Goal: Task Accomplishment & Management: Manage account settings

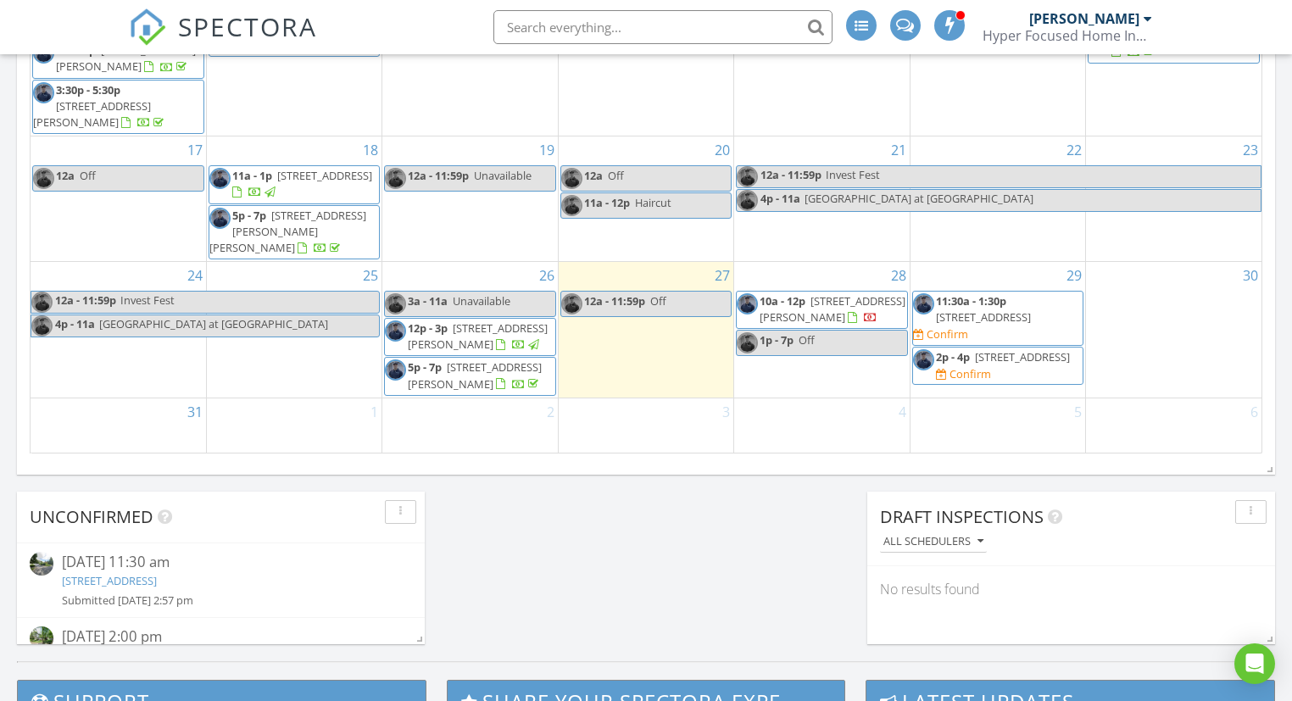
scroll to position [1106, 0]
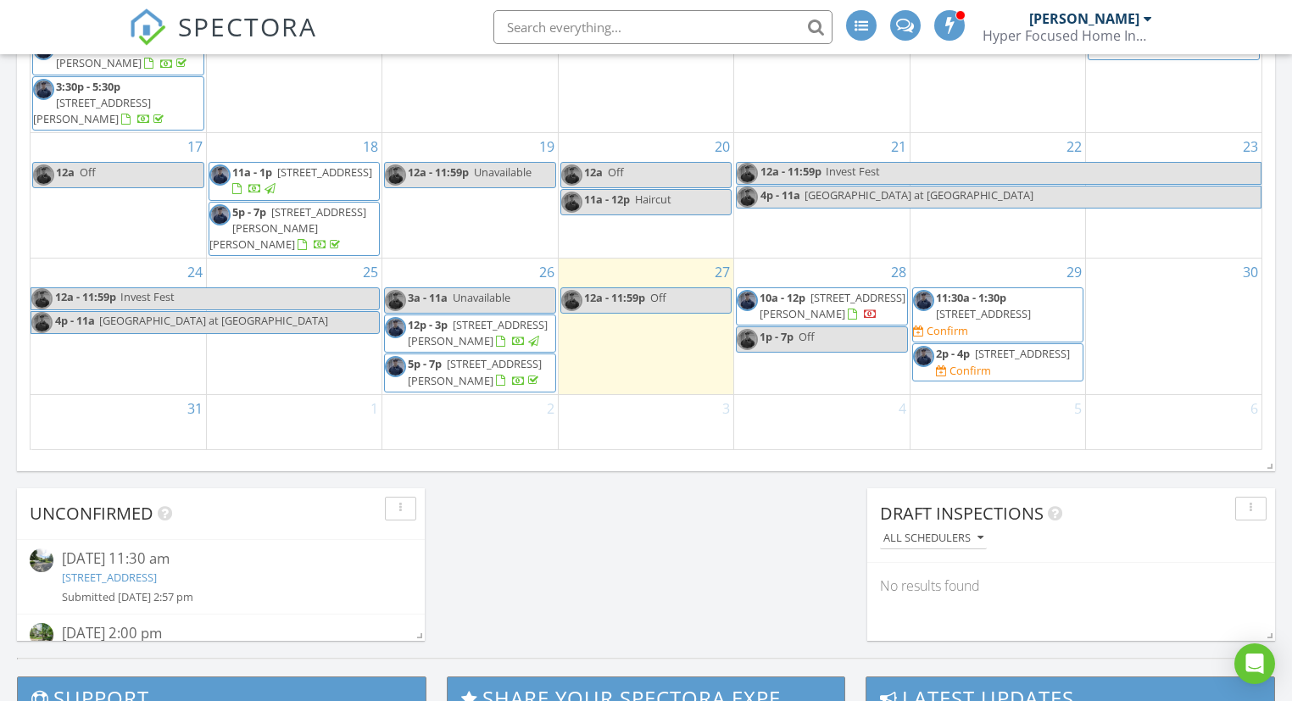
click at [972, 304] on span "11:30a - 1:30p 174 S Windsor Ave, Brightwaters 11718 Confirm" at bounding box center [998, 315] width 170 height 50
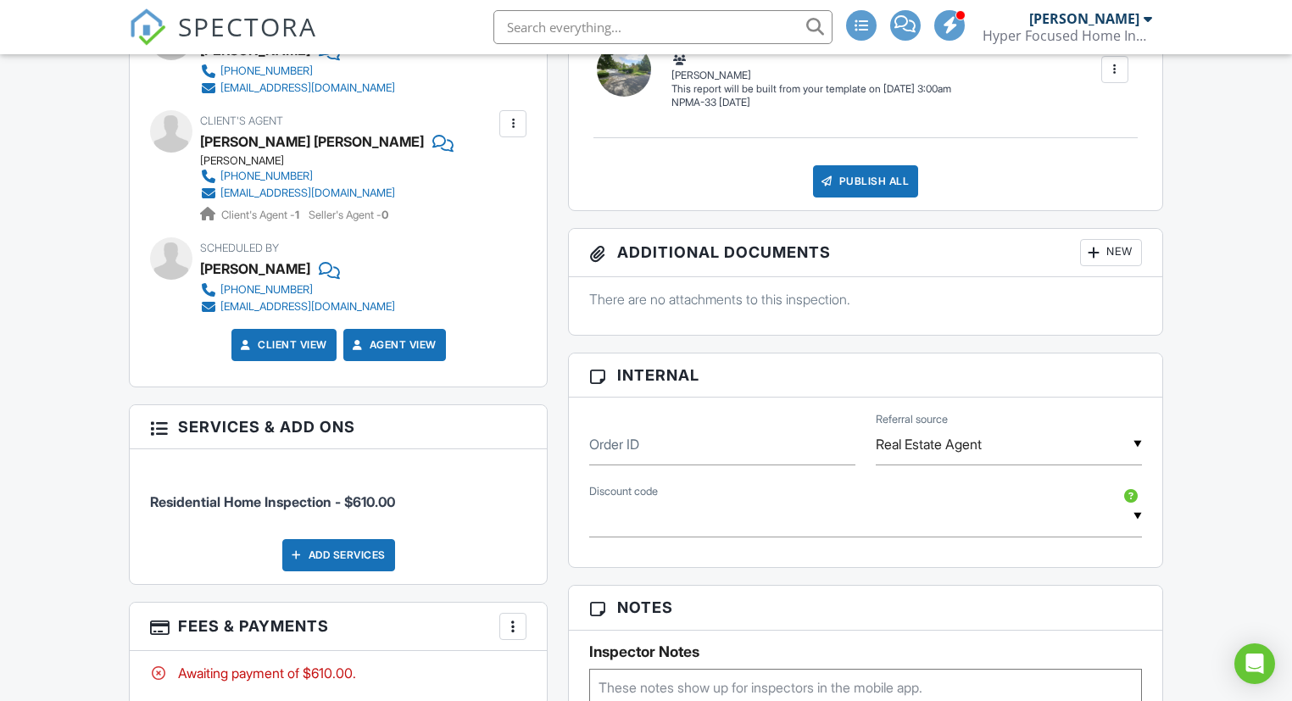
scroll to position [811, 0]
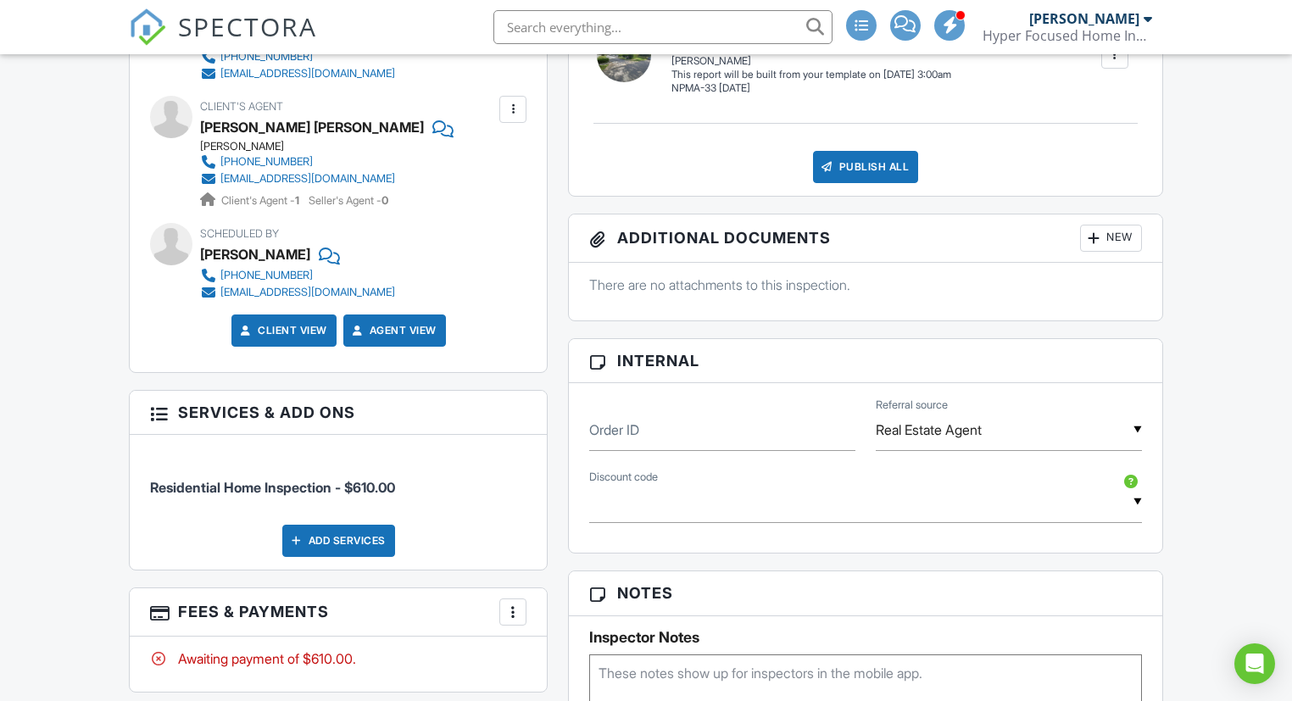
click at [518, 620] on div "More" at bounding box center [512, 612] width 27 height 27
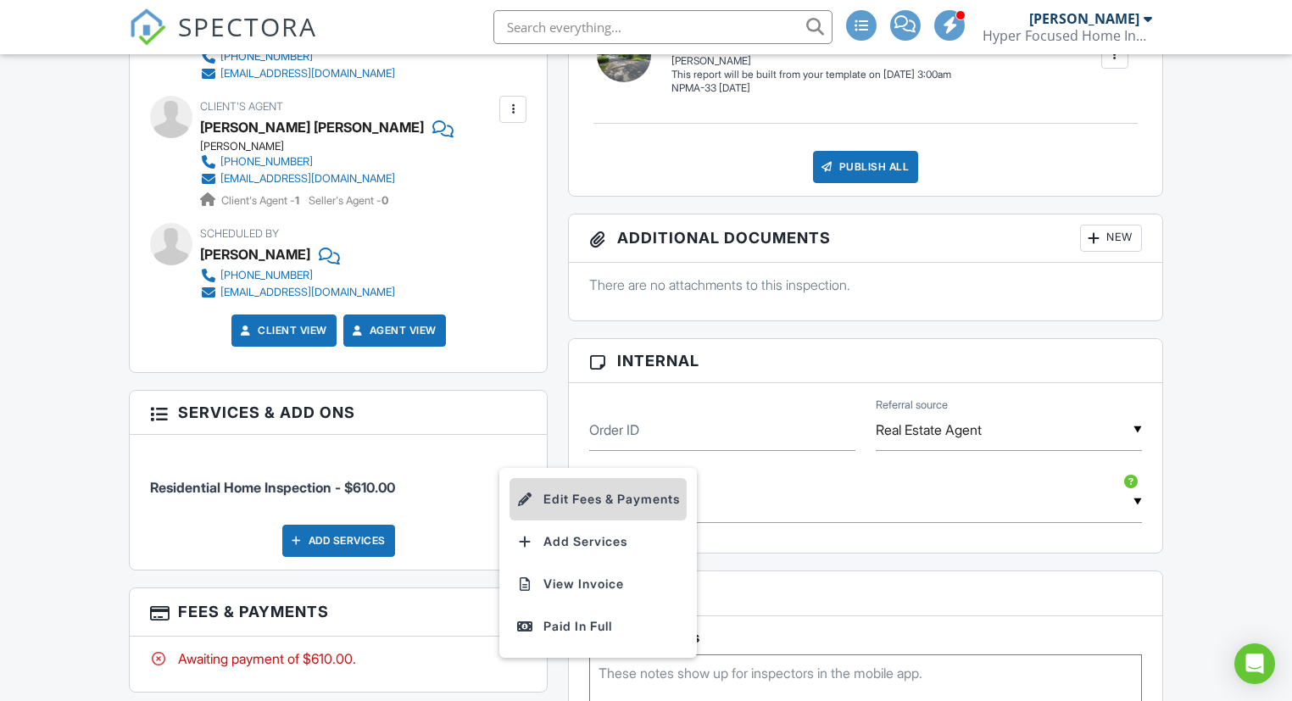
click at [608, 489] on li "Edit Fees & Payments" at bounding box center [598, 499] width 177 height 42
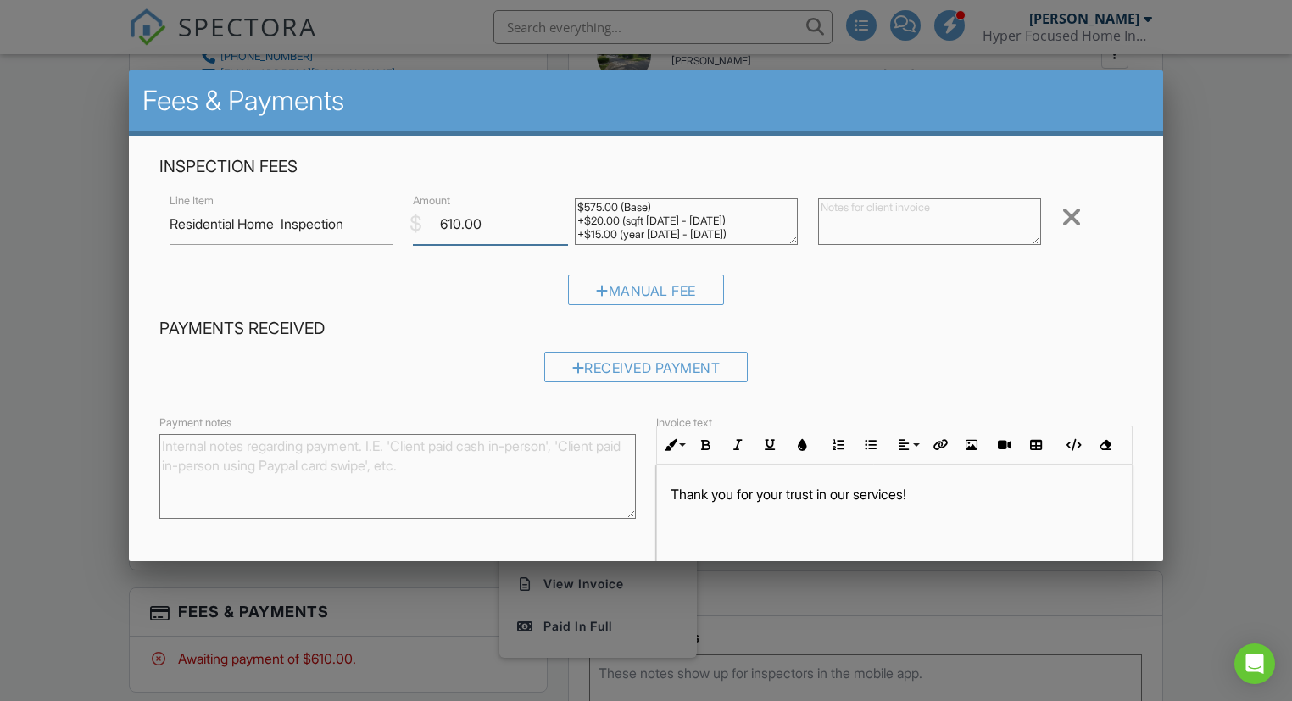
click at [454, 218] on input "610.00" at bounding box center [490, 224] width 155 height 42
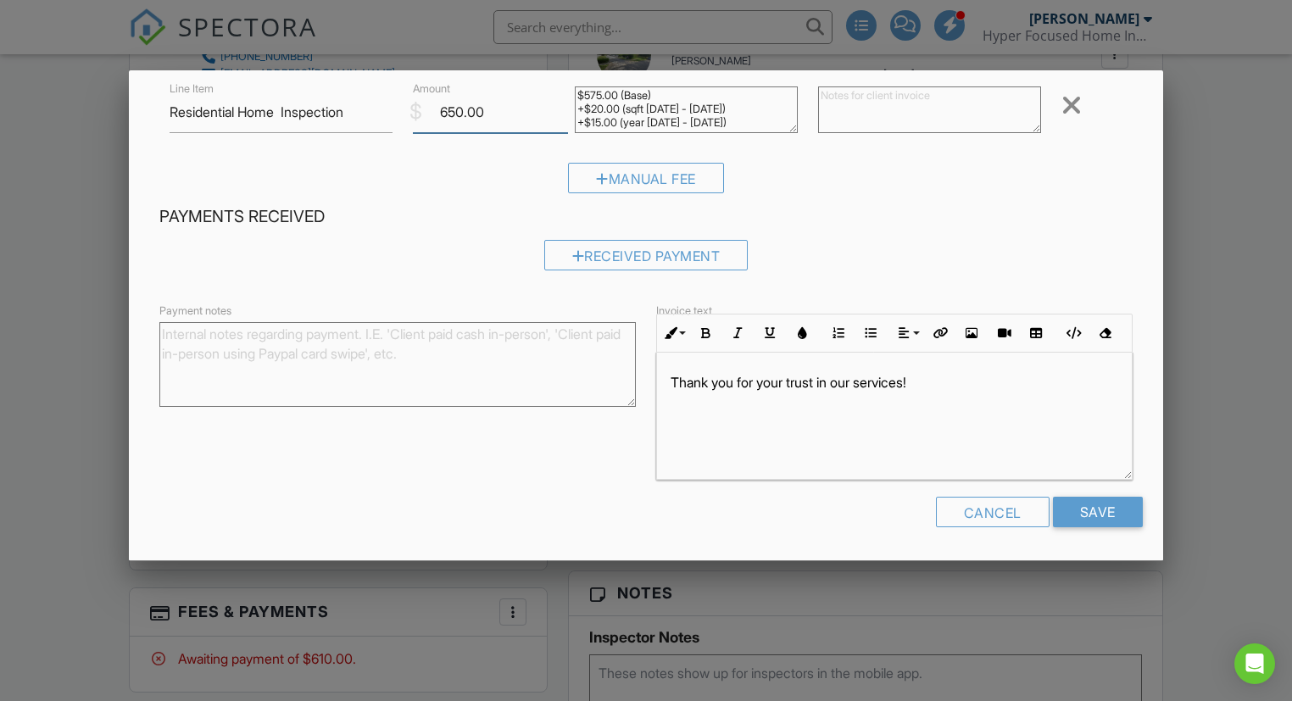
scroll to position [110, 0]
type input "650.00"
click at [1124, 512] on input "Save" at bounding box center [1098, 514] width 90 height 31
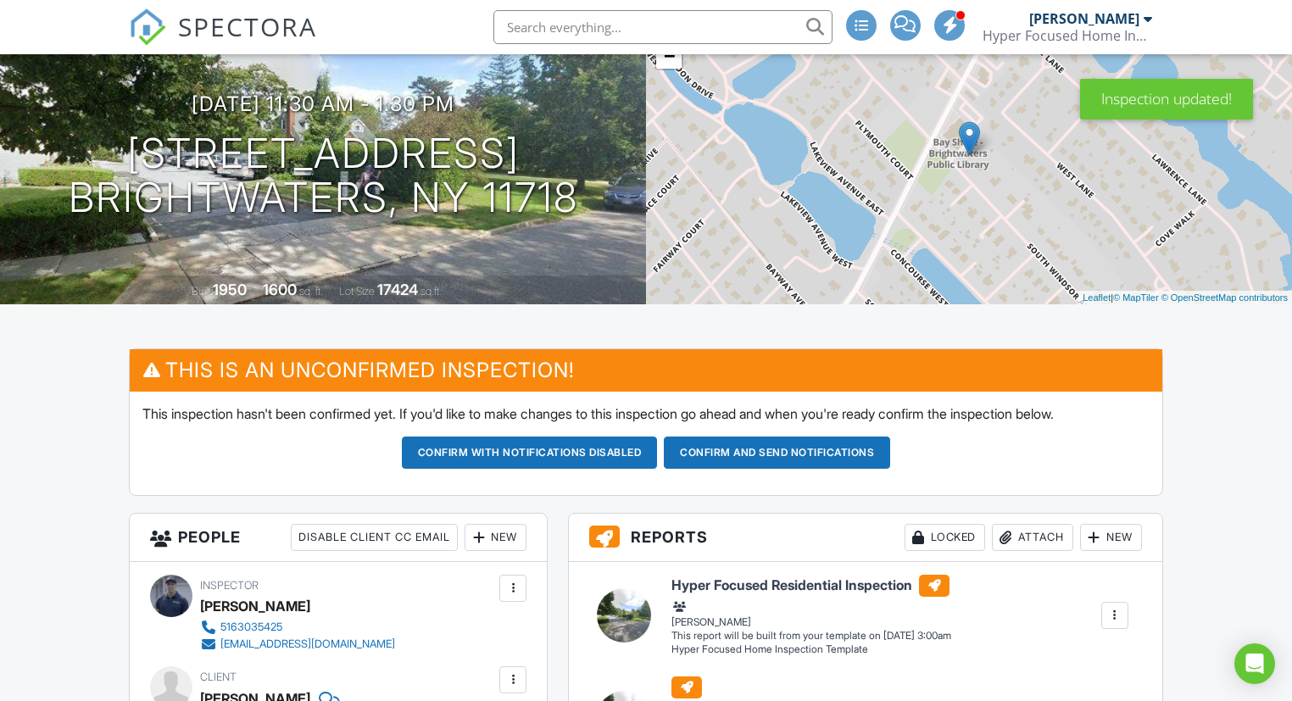
scroll to position [151, 0]
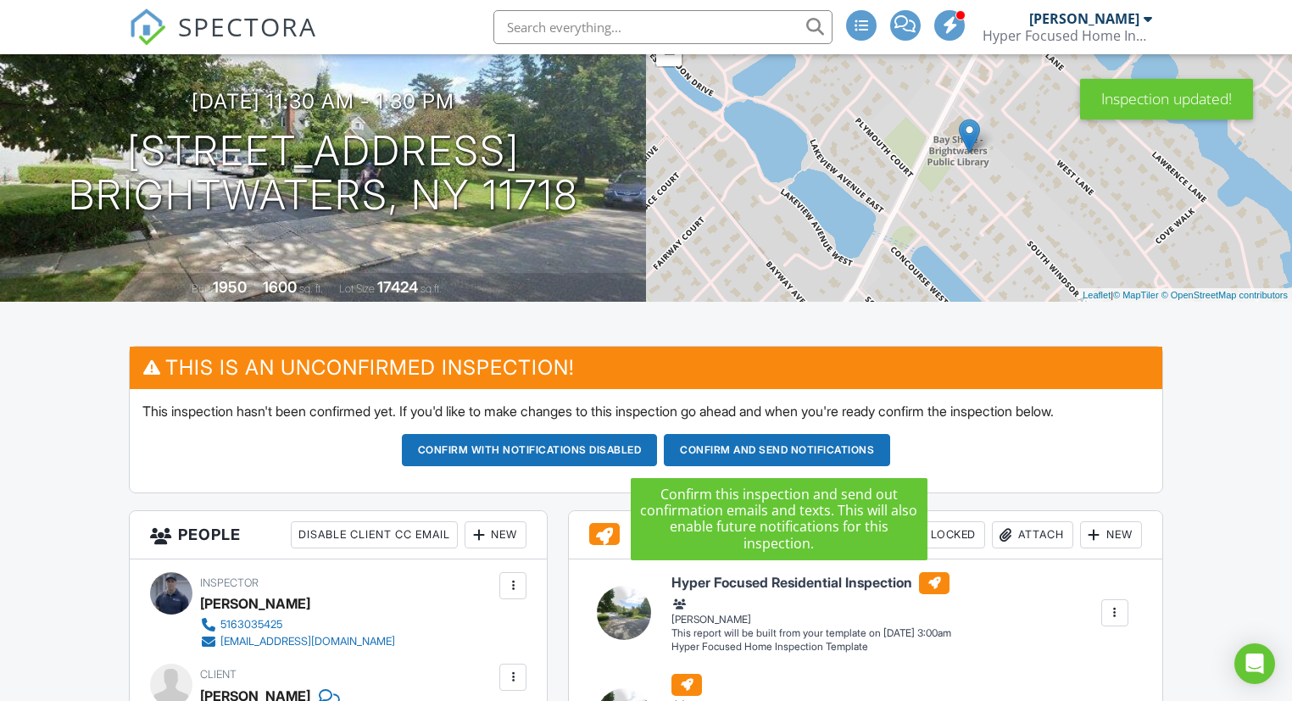
click at [658, 449] on button "Confirm and send notifications" at bounding box center [530, 450] width 256 height 32
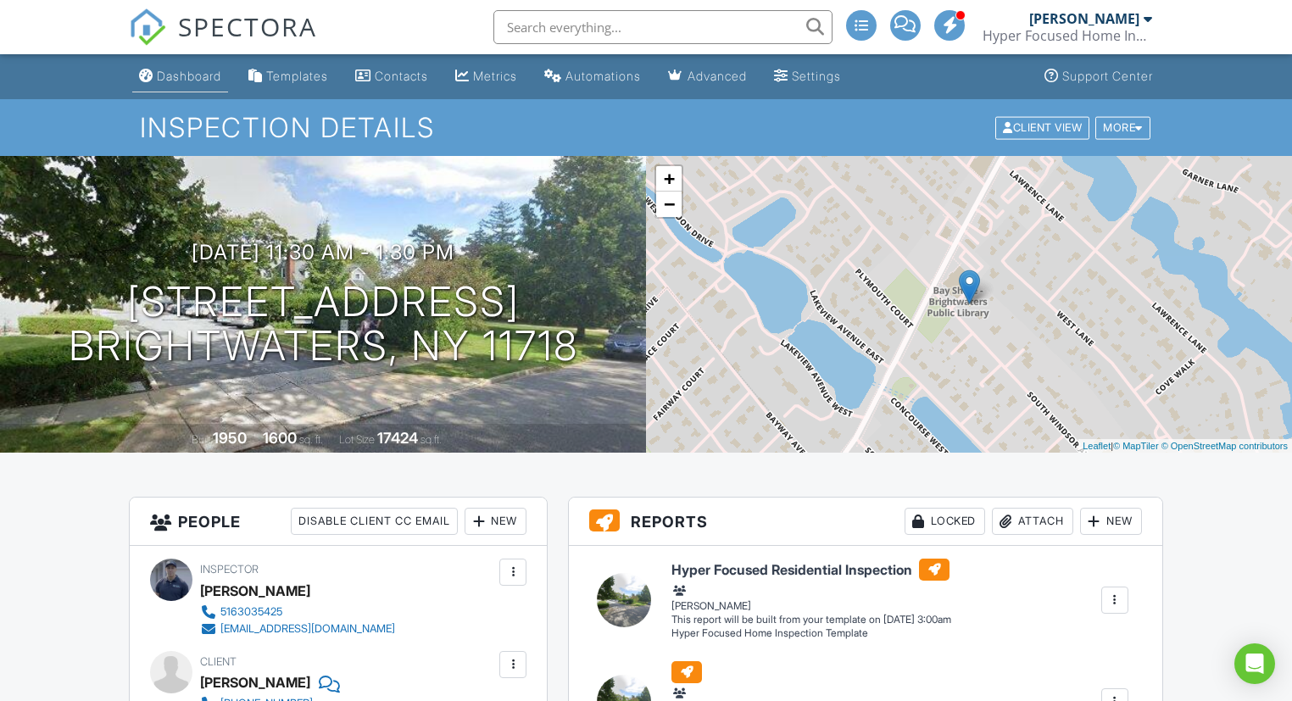
click at [206, 75] on div "Dashboard" at bounding box center [189, 76] width 64 height 14
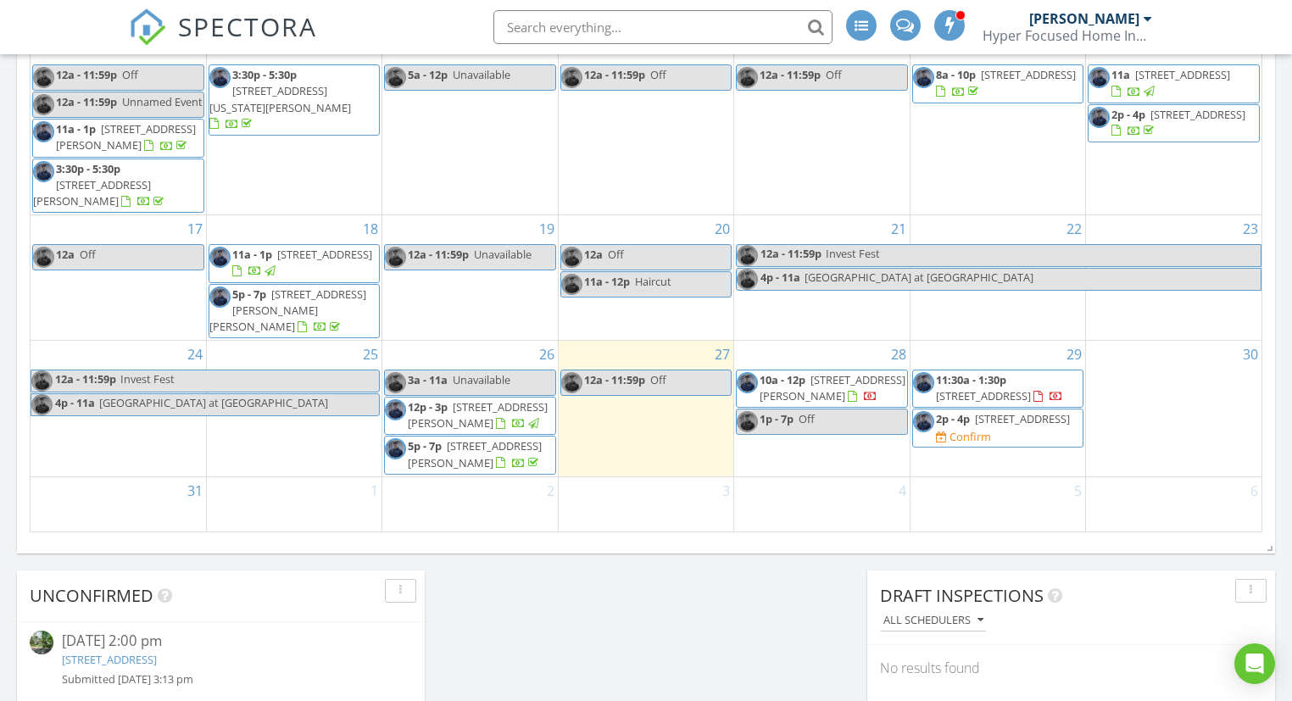
scroll to position [131, 0]
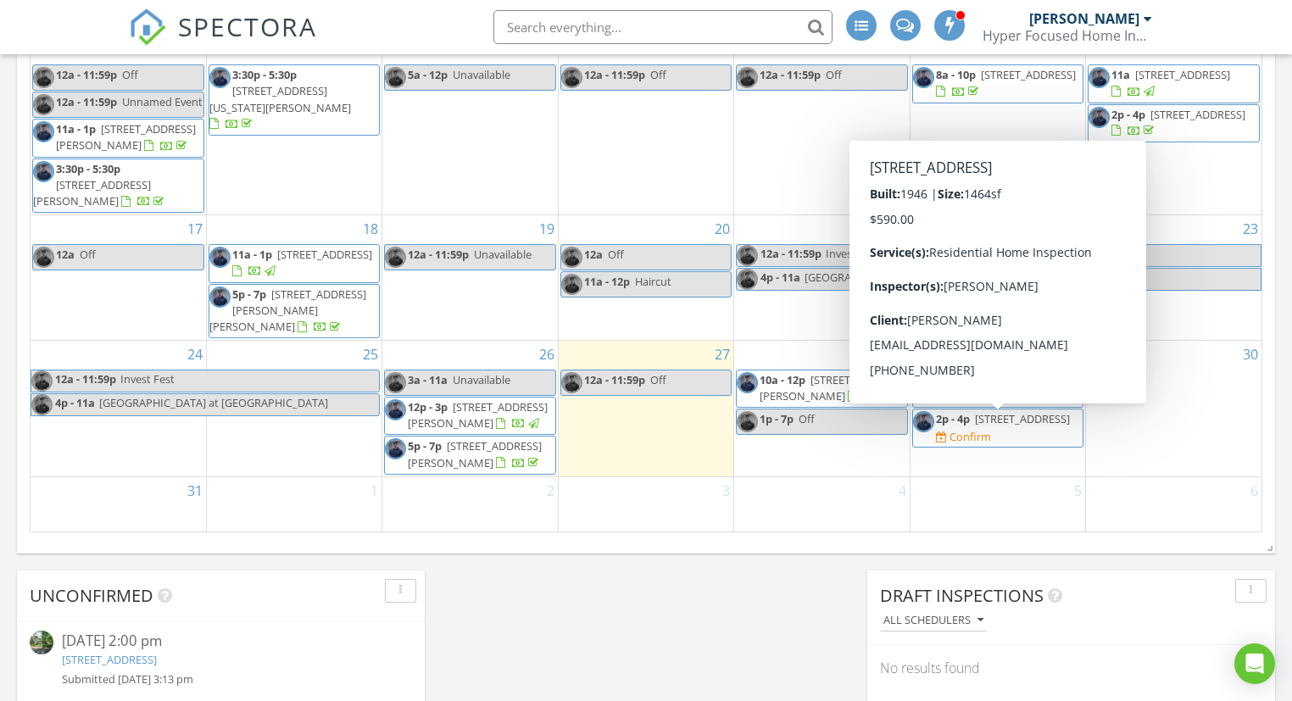
click at [1056, 444] on span "2p - 4p 19 Dallas Ave, North New Hyde Park 11040 Confirm" at bounding box center [998, 427] width 170 height 33
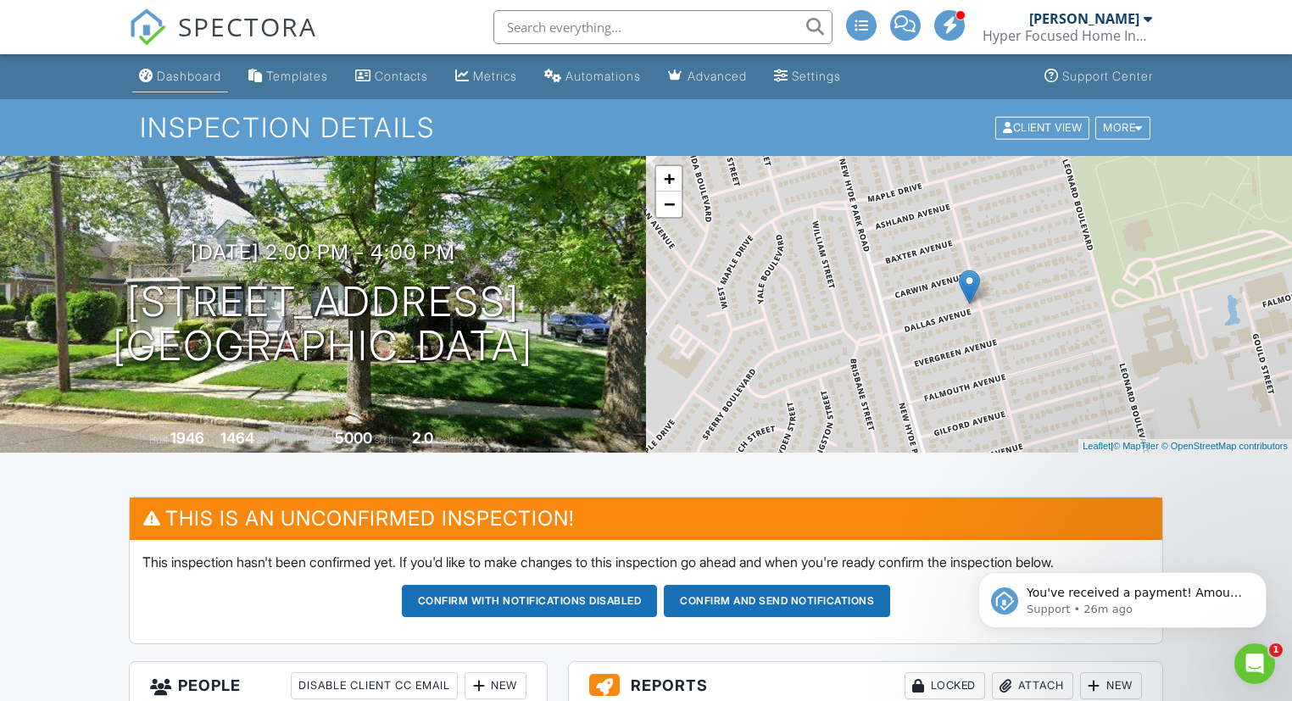
click at [189, 73] on div "Dashboard" at bounding box center [189, 76] width 64 height 14
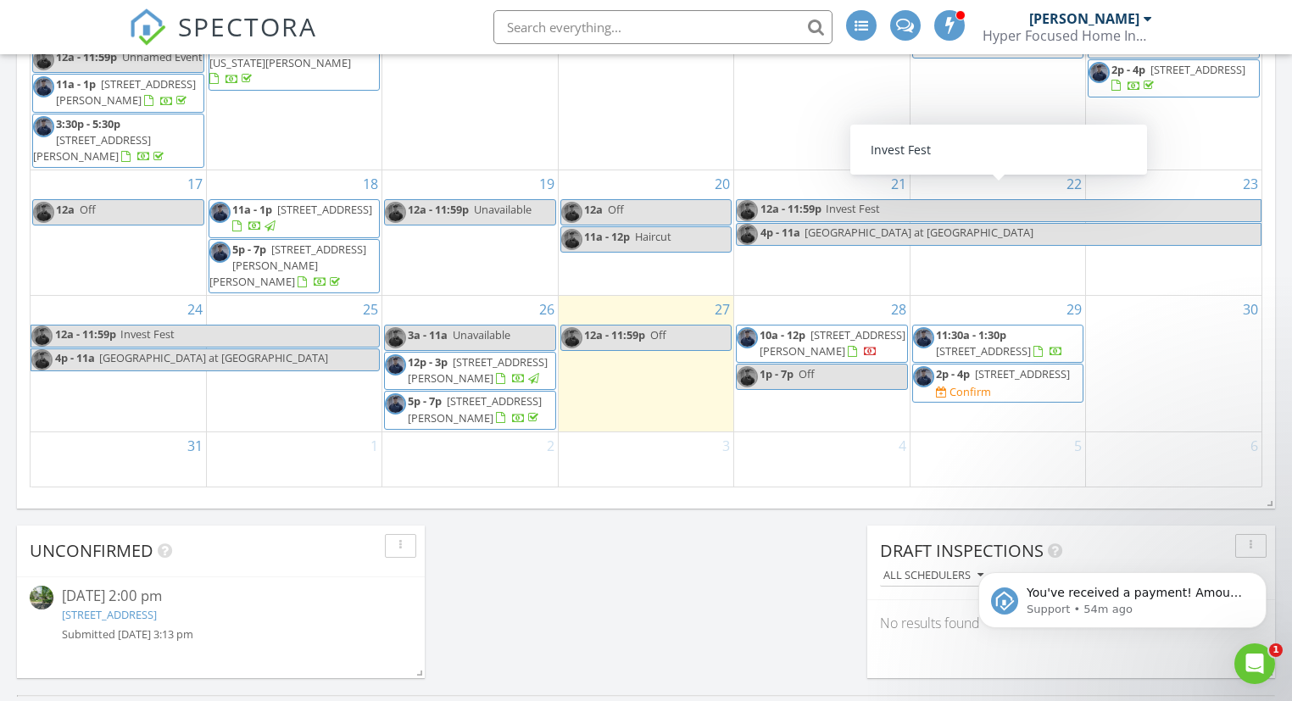
scroll to position [1094, 0]
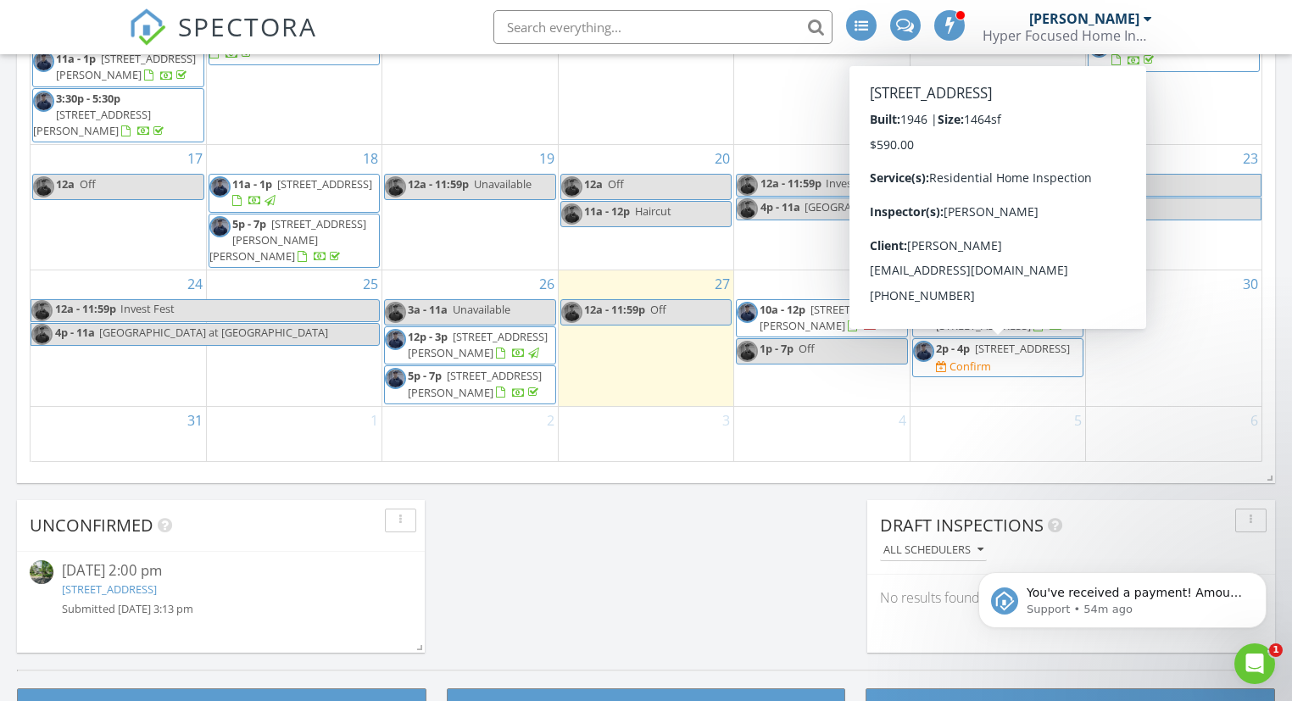
click at [967, 375] on div "Confirm" at bounding box center [963, 367] width 55 height 16
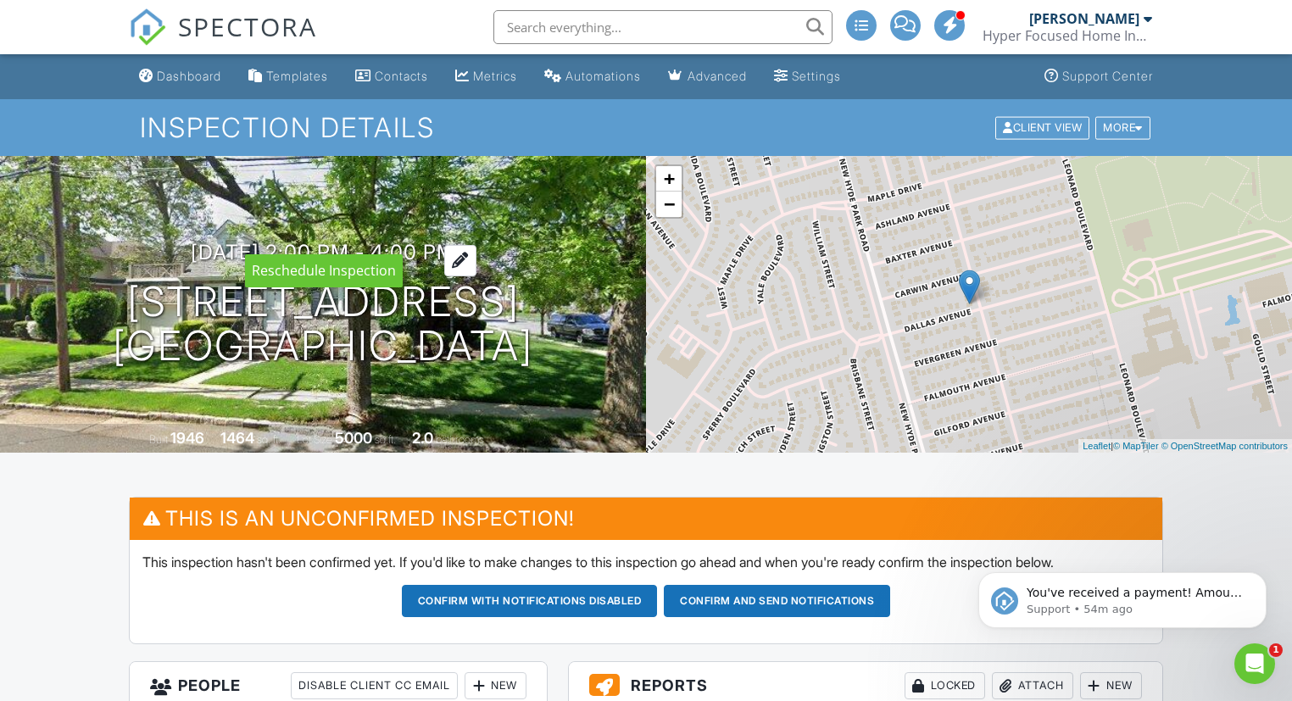
click at [476, 245] on div at bounding box center [460, 260] width 32 height 31
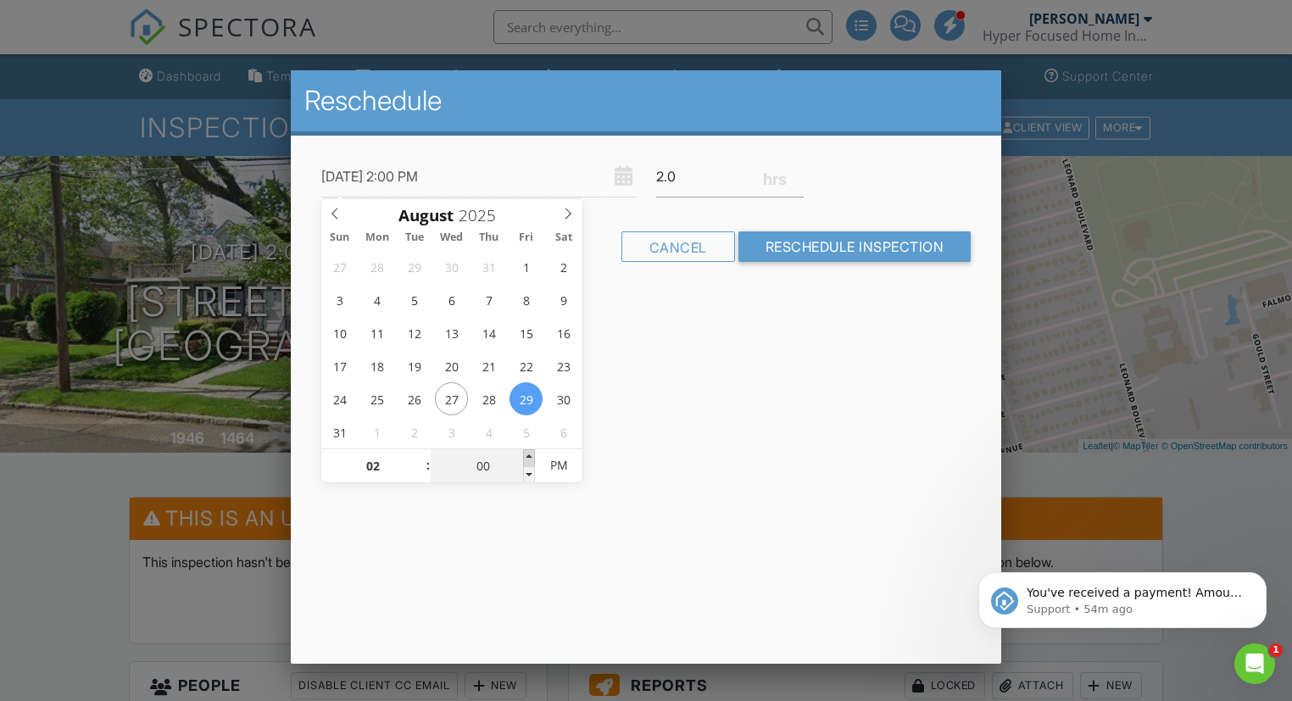
type input "08/29/2025 2:05 PM"
type input "05"
click at [528, 454] on span at bounding box center [529, 457] width 12 height 17
type input "08/29/2025 2:10 PM"
type input "10"
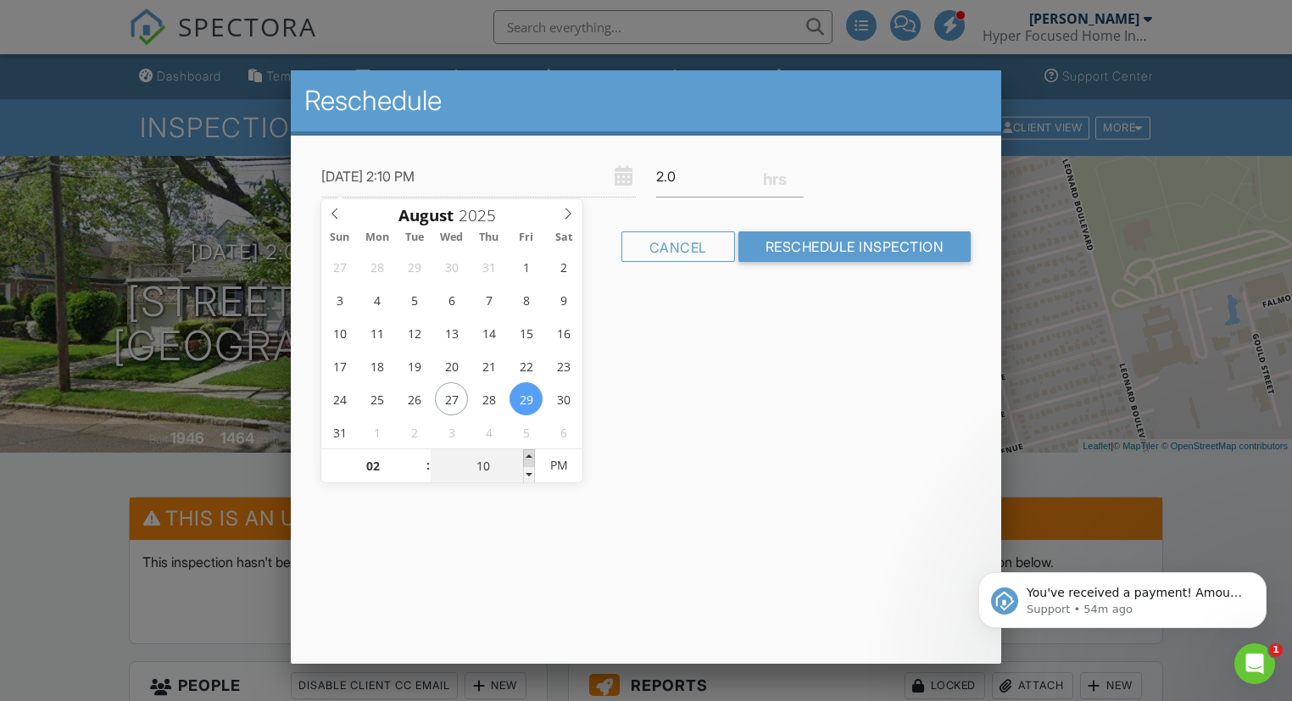
click at [528, 454] on span at bounding box center [529, 457] width 12 height 17
type input "08/29/2025 2:15 PM"
type input "15"
click at [528, 454] on span at bounding box center [529, 457] width 12 height 17
type input "08/29/2025 2:20 PM"
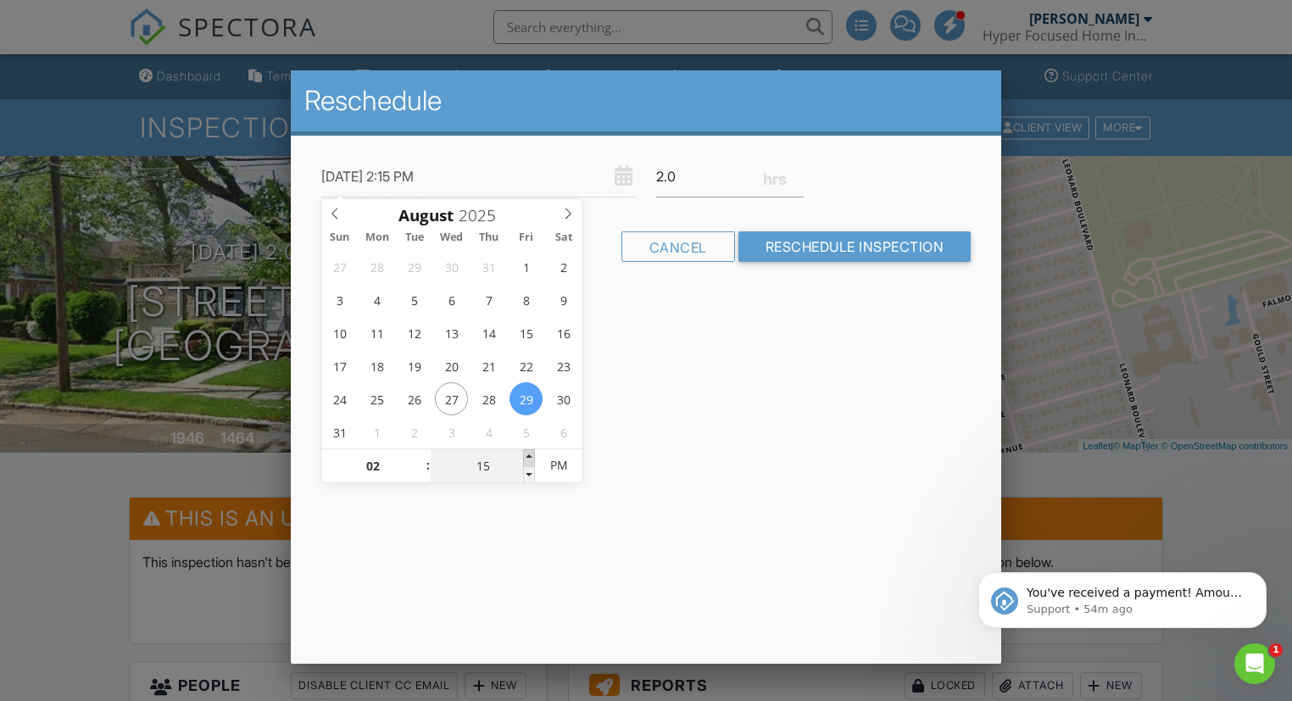
type input "20"
click at [528, 454] on span at bounding box center [529, 457] width 12 height 17
type input "08/29/2025 2:25 PM"
type input "25"
click at [528, 454] on span at bounding box center [529, 457] width 12 height 17
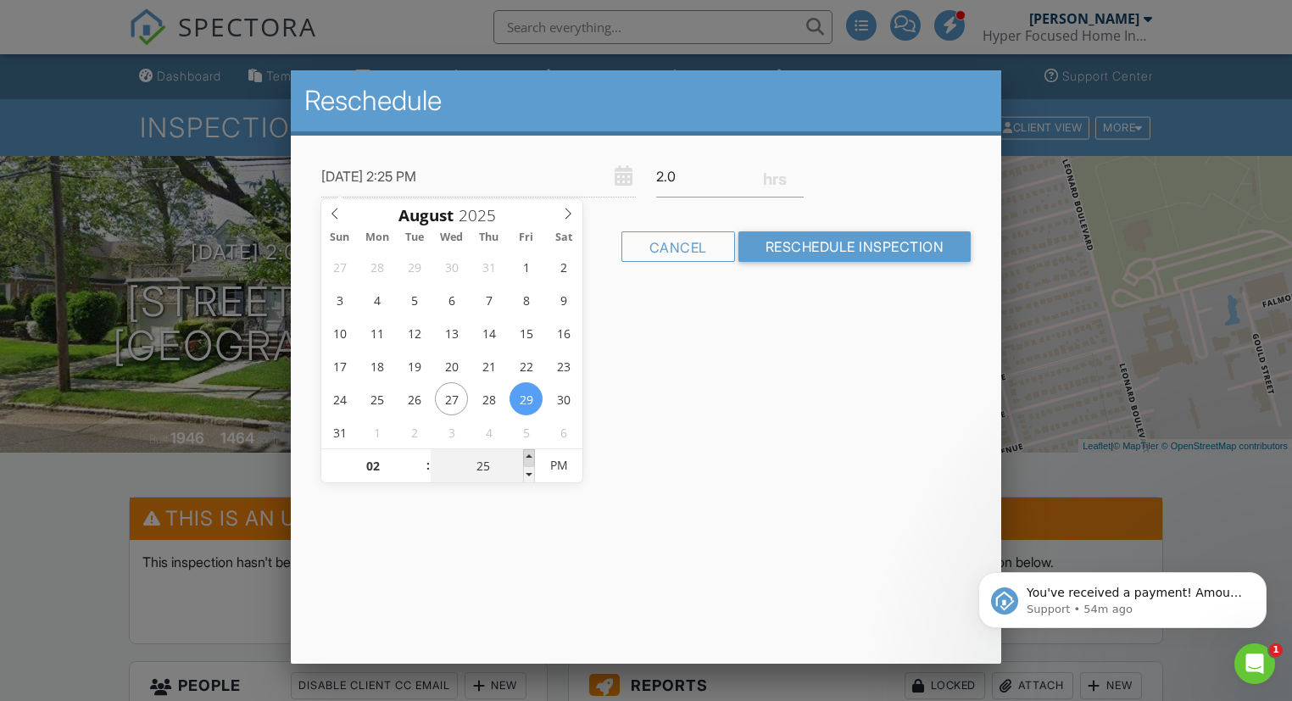
type input "08/29/2025 2:30 PM"
type input "30"
click at [528, 454] on span at bounding box center [529, 457] width 12 height 17
type input "08/28/2025 2:30 PM"
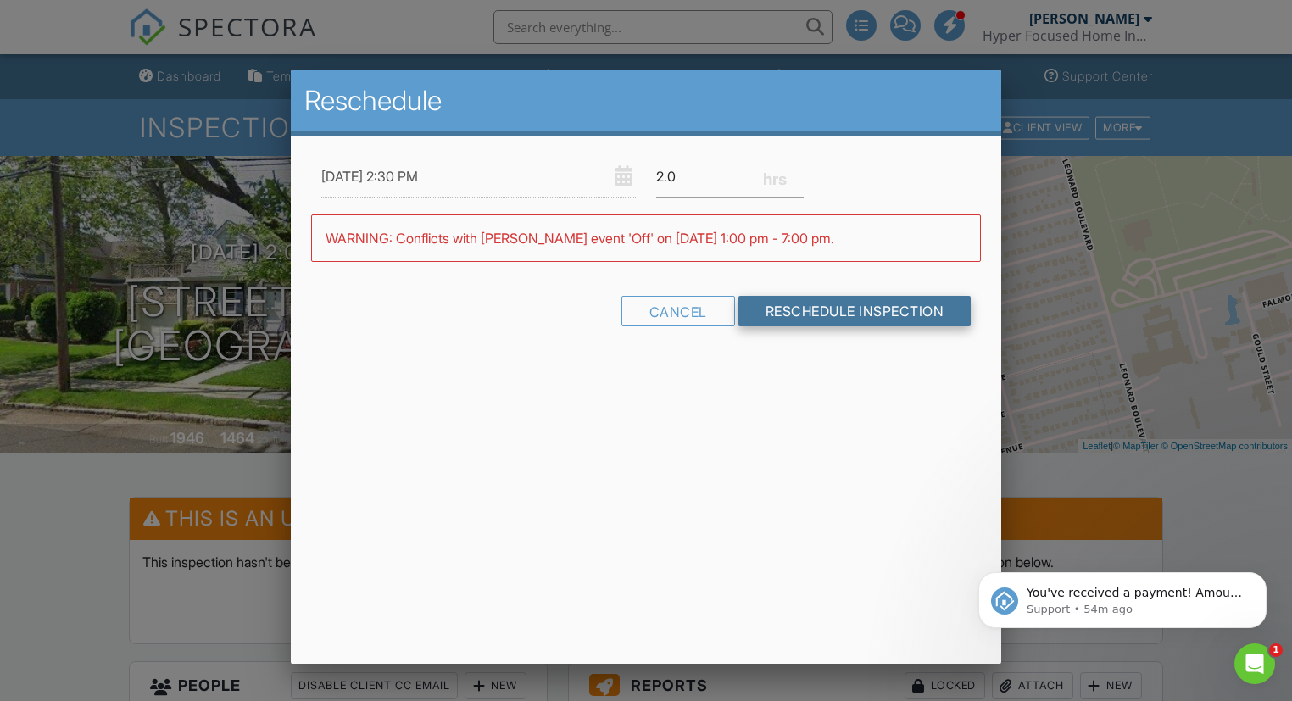
click at [816, 315] on input "Reschedule Inspection" at bounding box center [854, 311] width 233 height 31
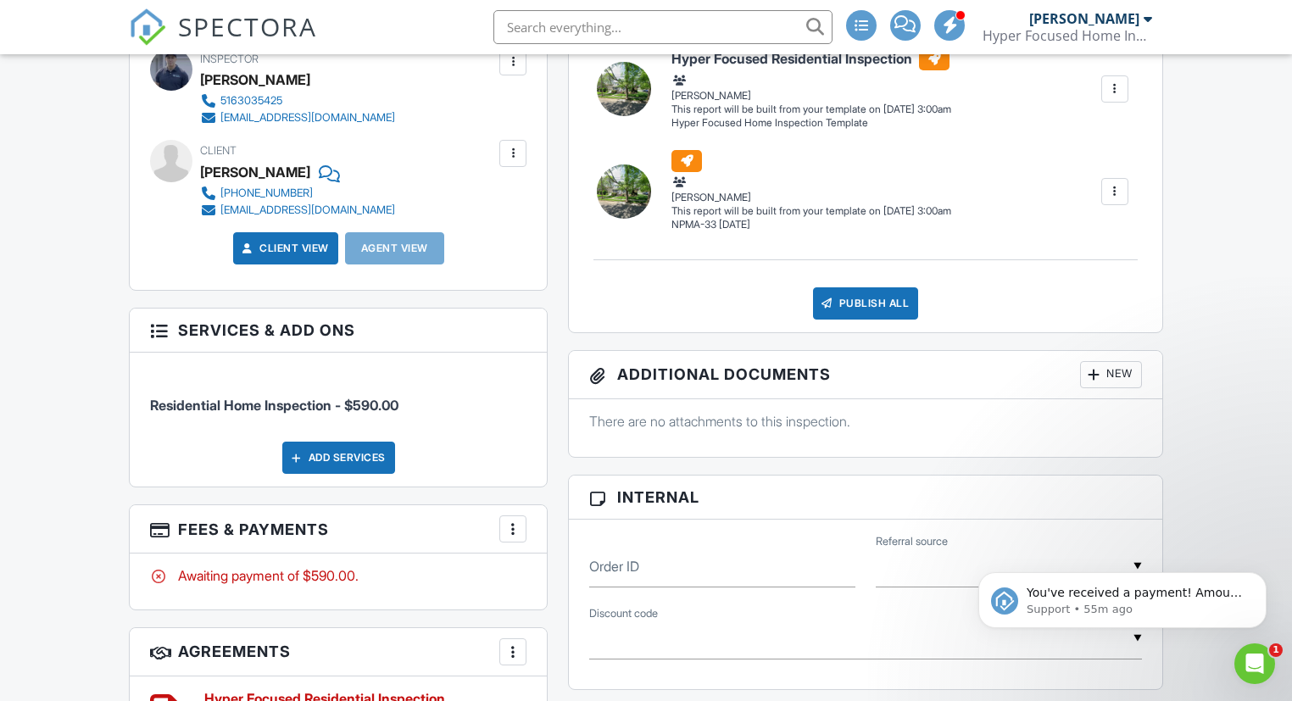
scroll to position [678, 0]
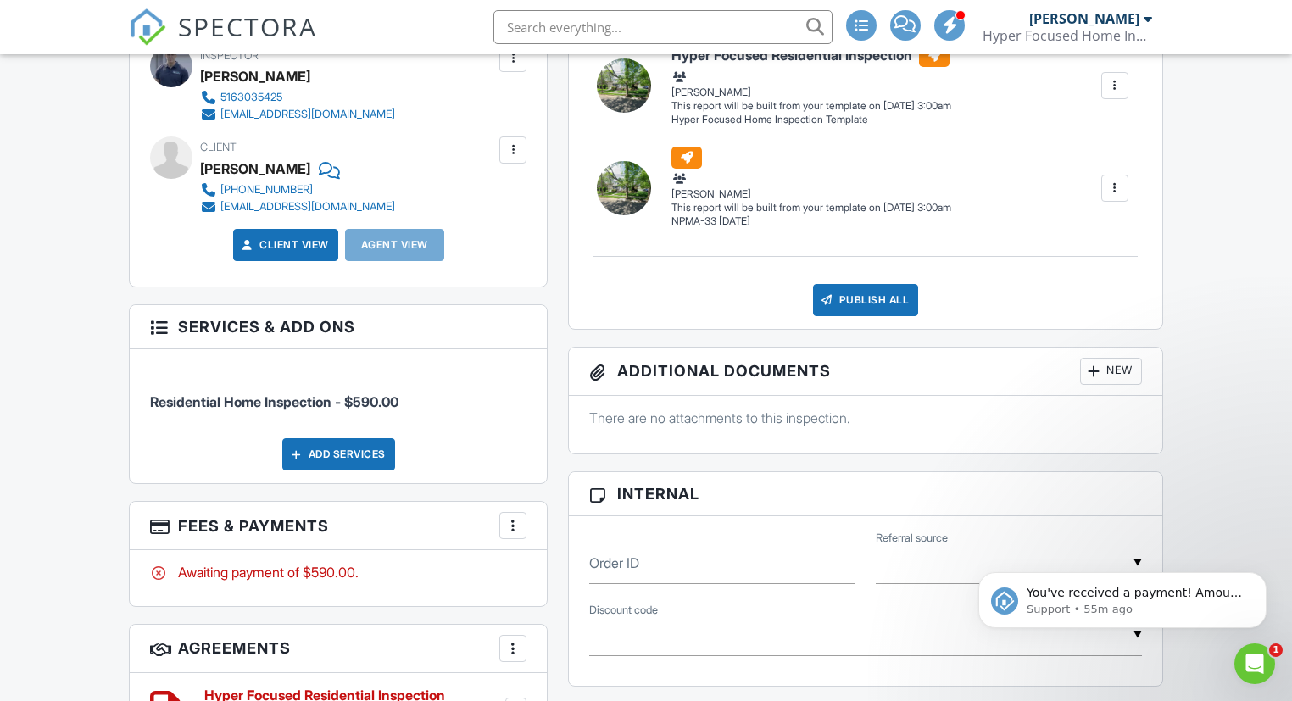
click at [521, 526] on div at bounding box center [512, 525] width 17 height 17
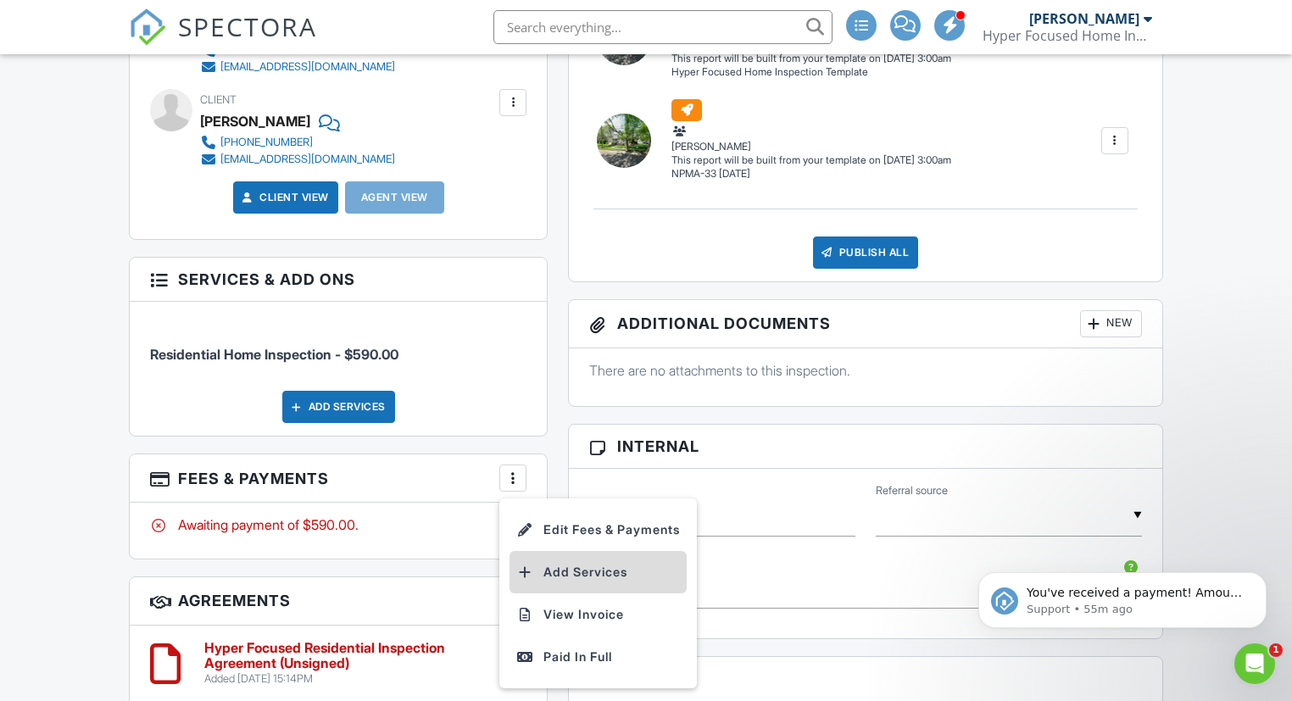
scroll to position [734, 0]
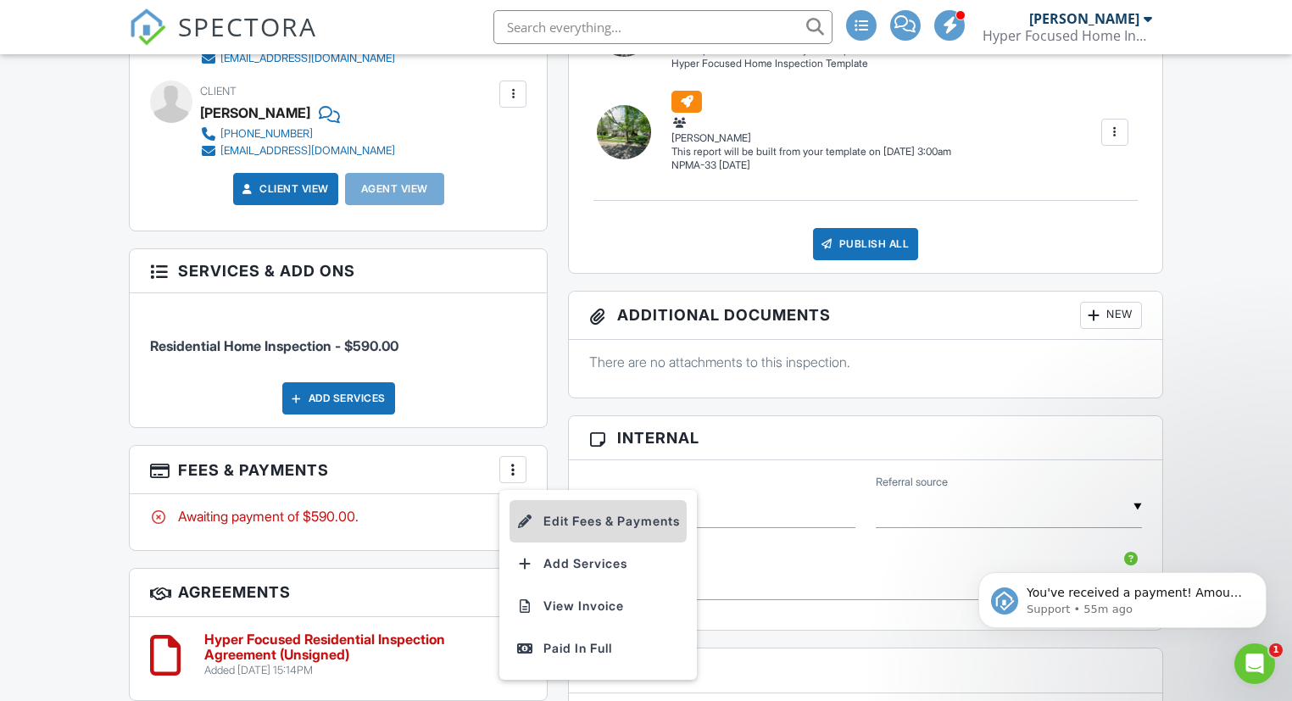
click at [583, 525] on li "Edit Fees & Payments" at bounding box center [598, 521] width 177 height 42
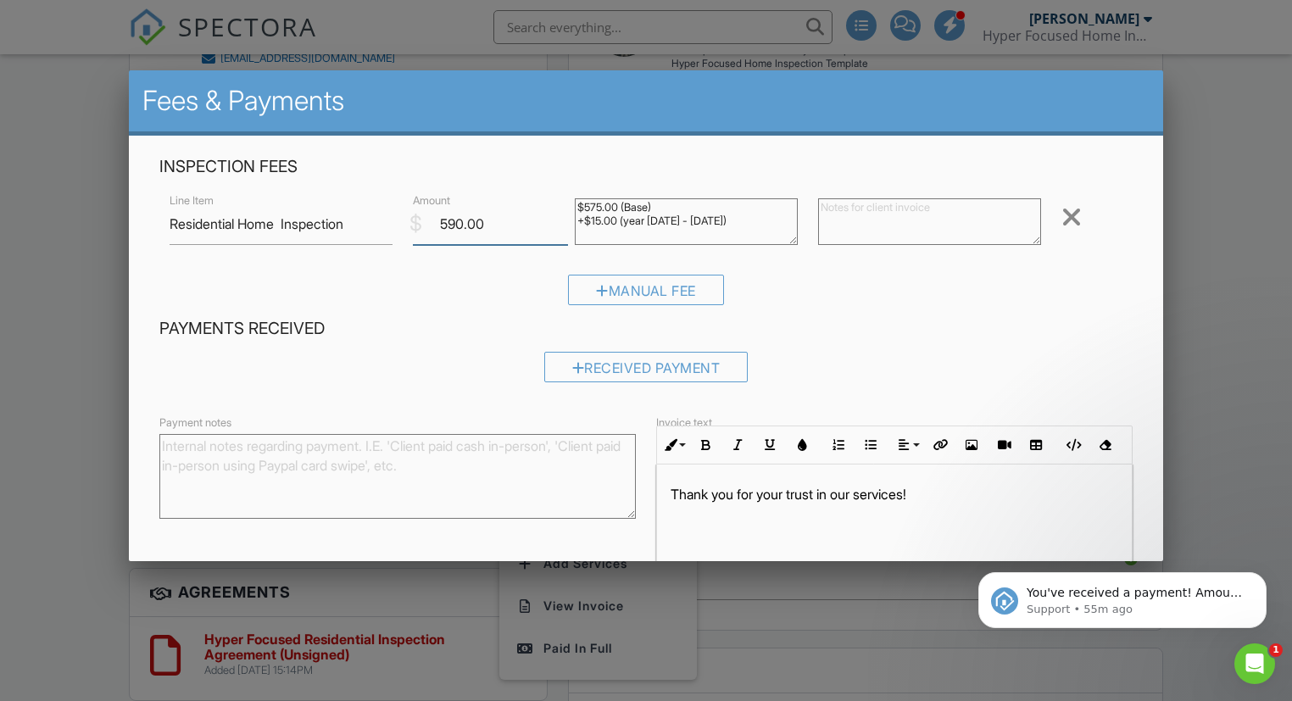
click at [462, 220] on input "590.00" at bounding box center [490, 224] width 155 height 42
click at [454, 220] on input "590.00" at bounding box center [490, 224] width 155 height 42
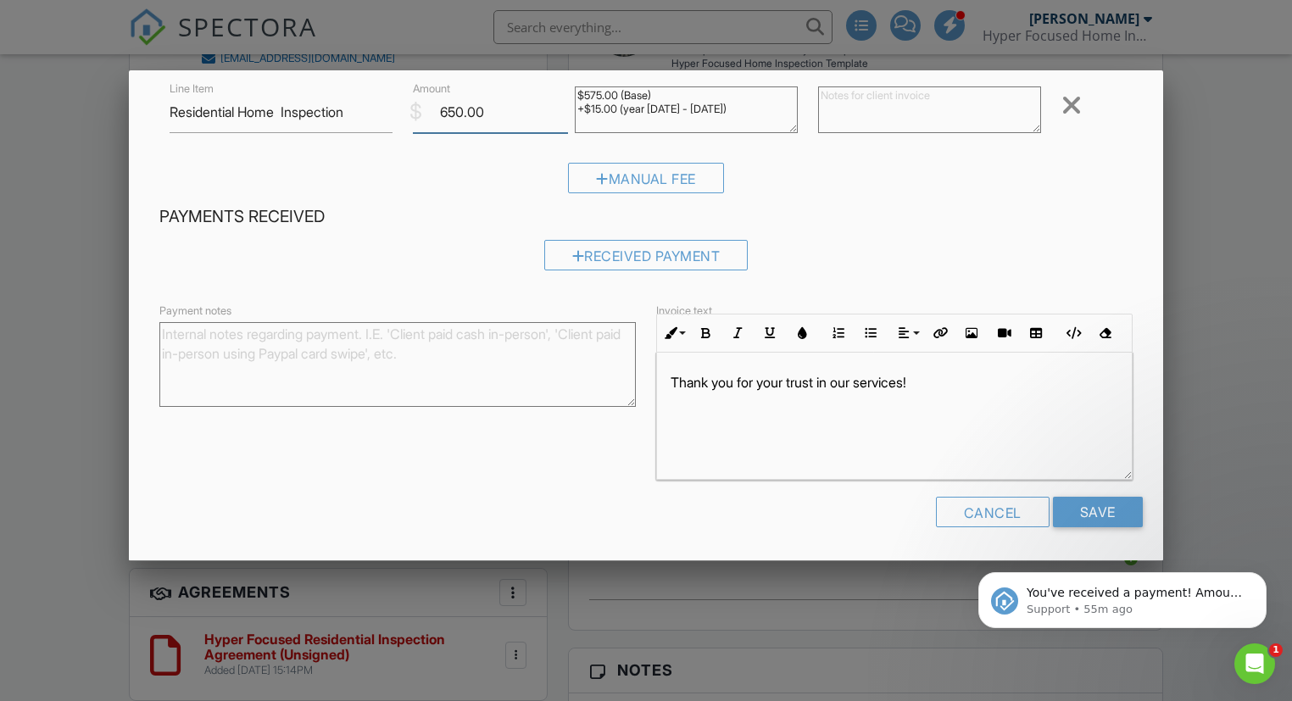
scroll to position [110, 0]
type input "650.00"
click at [1091, 506] on input "Save" at bounding box center [1098, 514] width 90 height 31
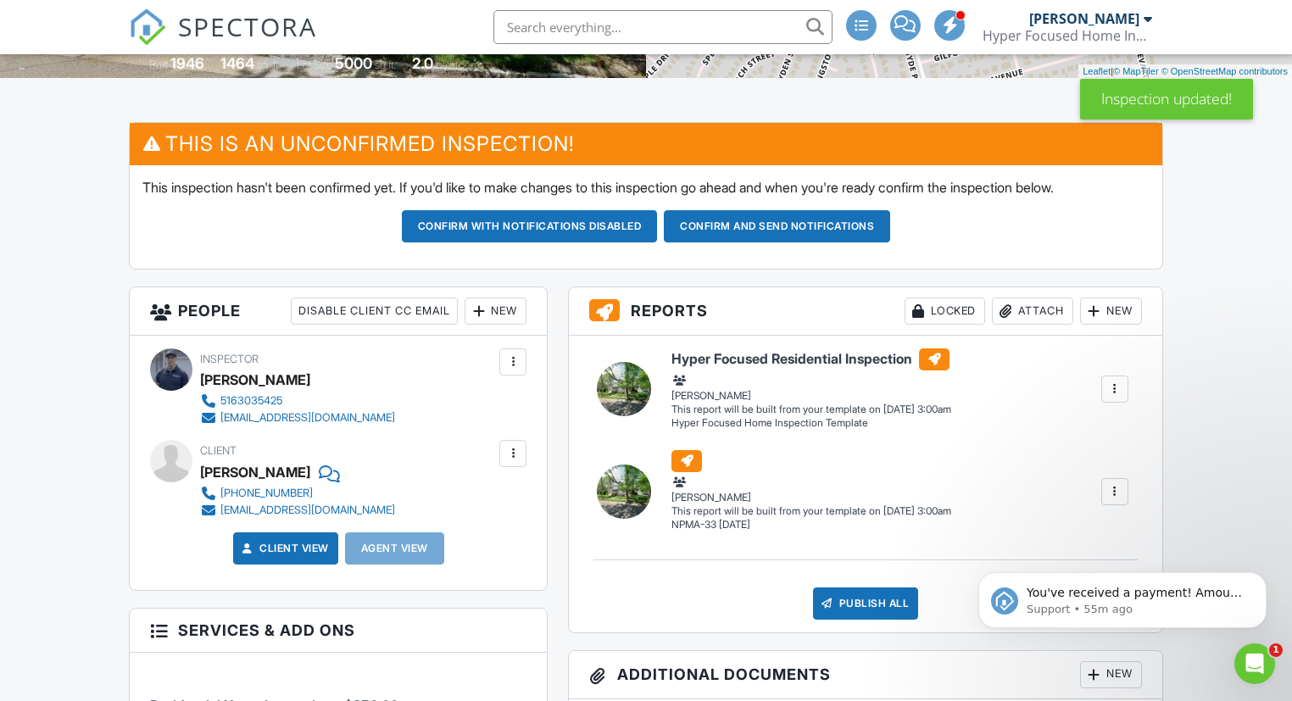
scroll to position [371, 0]
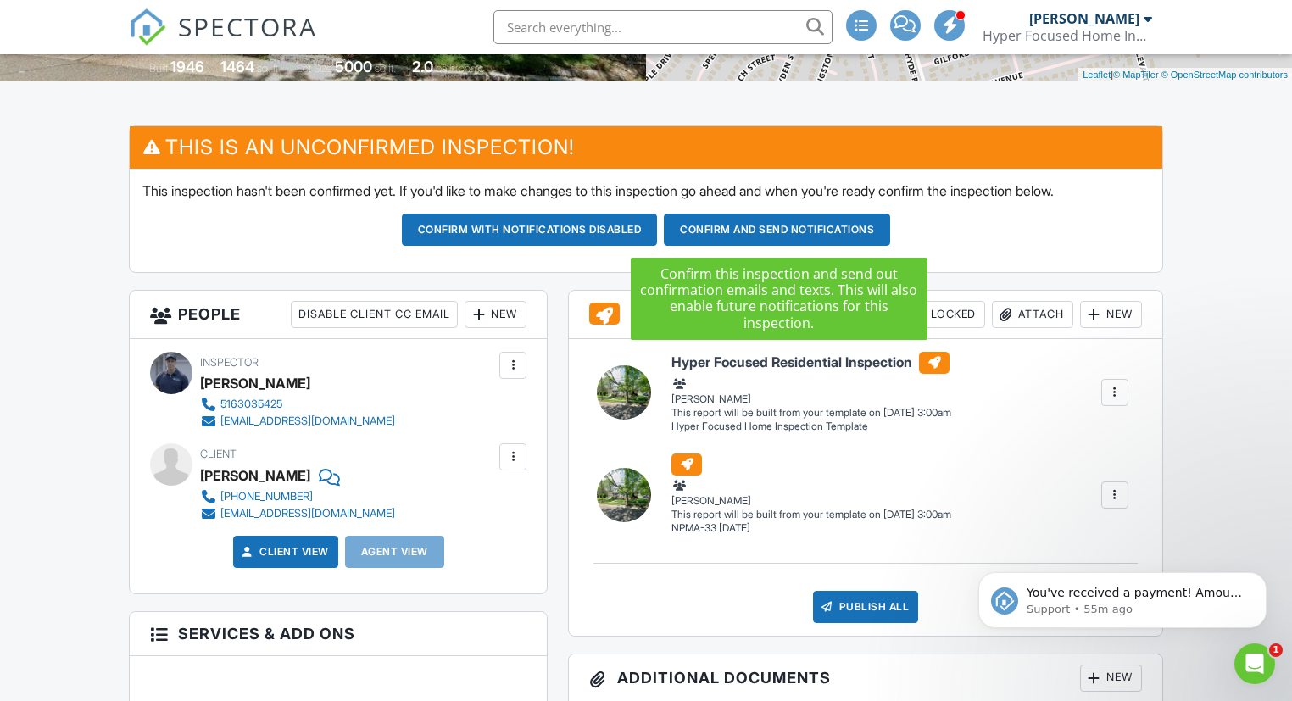
click at [658, 231] on button "Confirm and send notifications" at bounding box center [530, 230] width 256 height 32
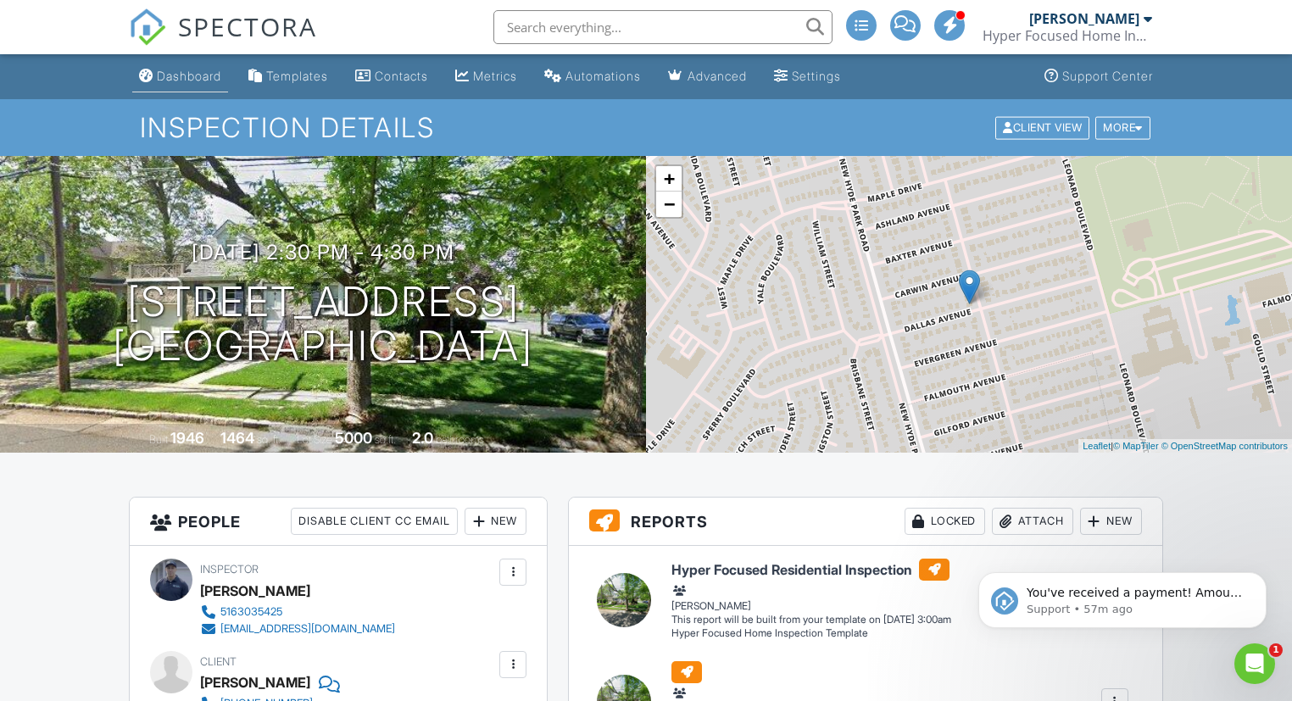
click at [196, 81] on div "Dashboard" at bounding box center [189, 76] width 64 height 14
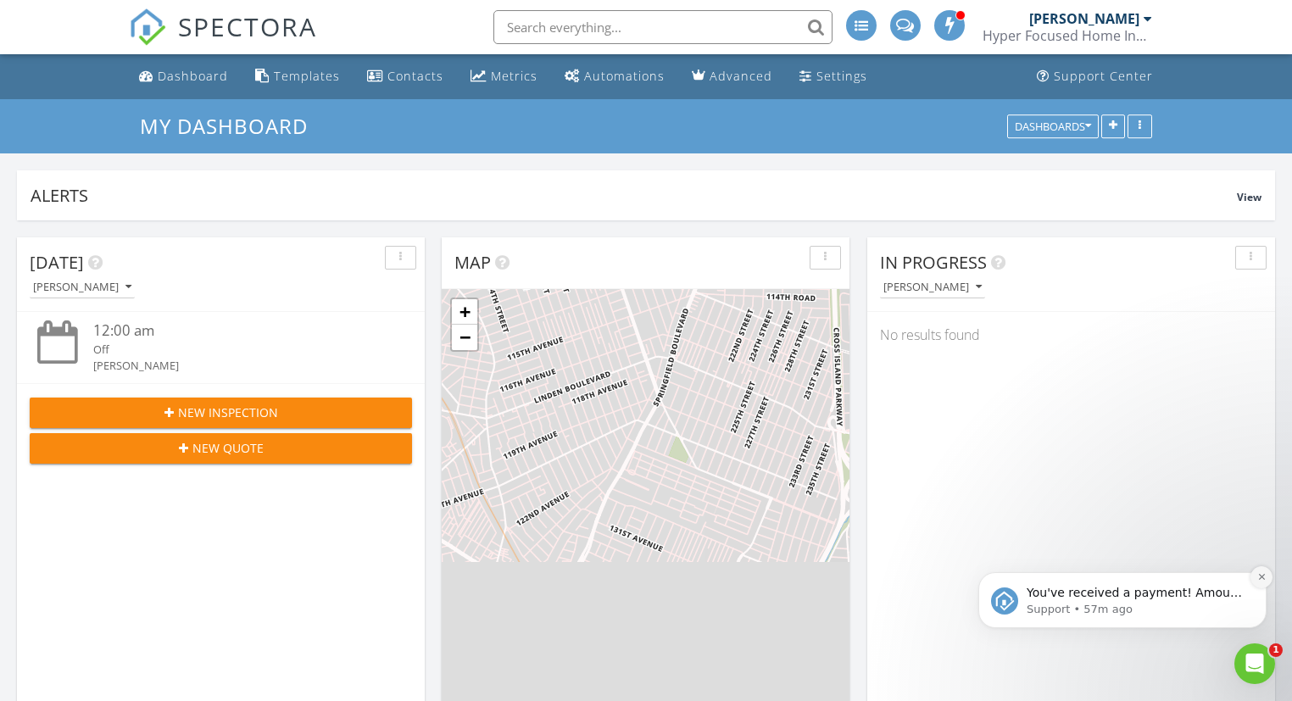
click at [1260, 584] on button "Dismiss notification" at bounding box center [1262, 577] width 22 height 22
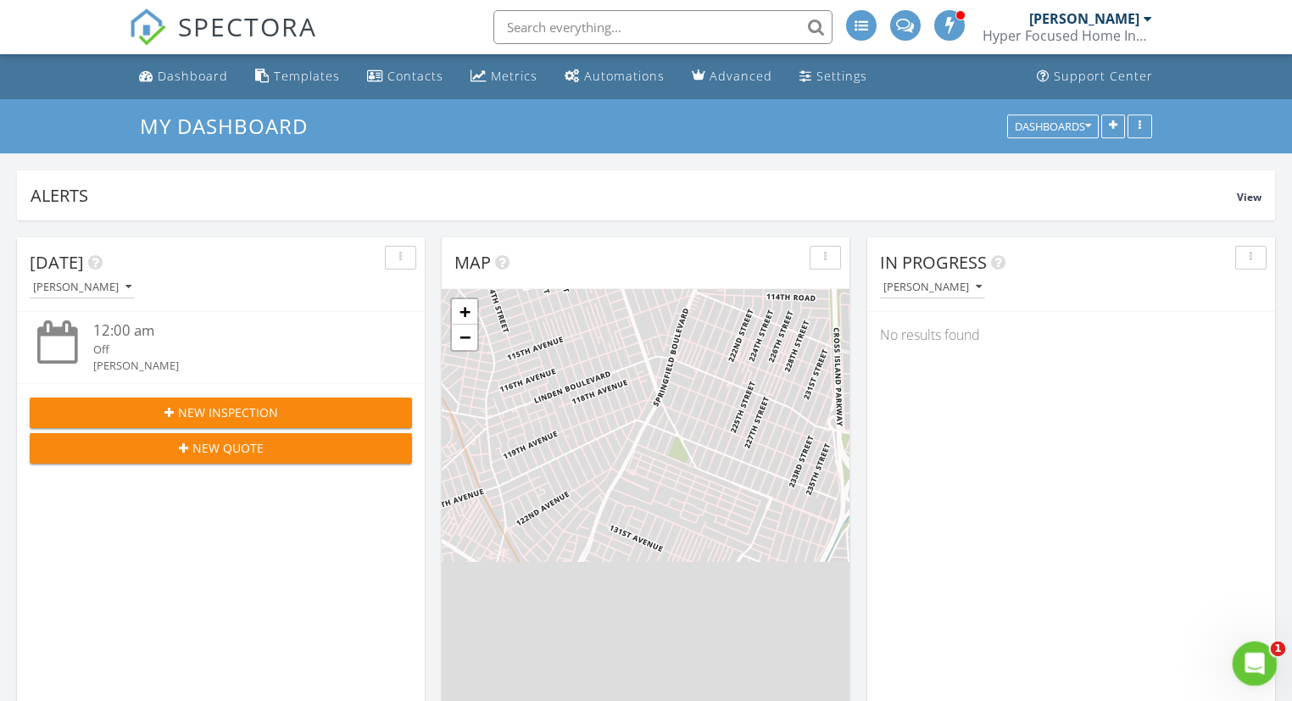
click at [1255, 662] on icon "Open Intercom Messenger" at bounding box center [1252, 662] width 12 height 14
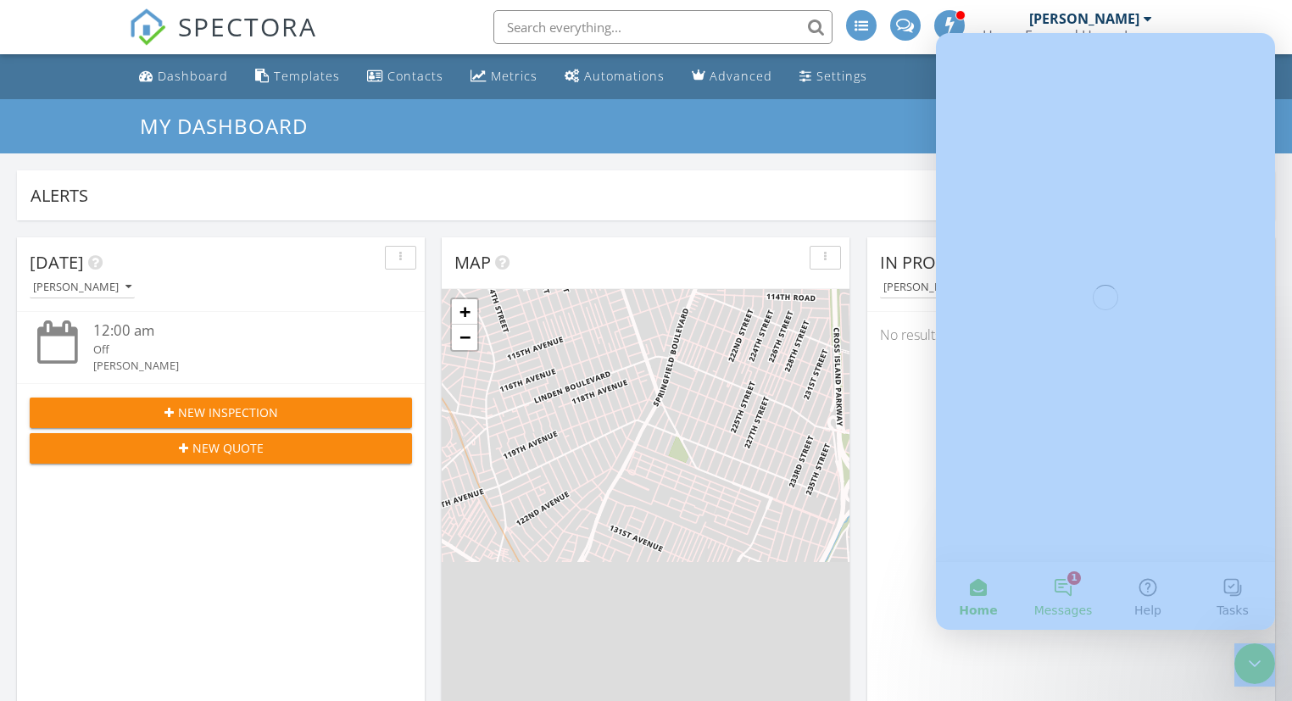
click at [1071, 582] on button "1 Messages" at bounding box center [1063, 596] width 85 height 68
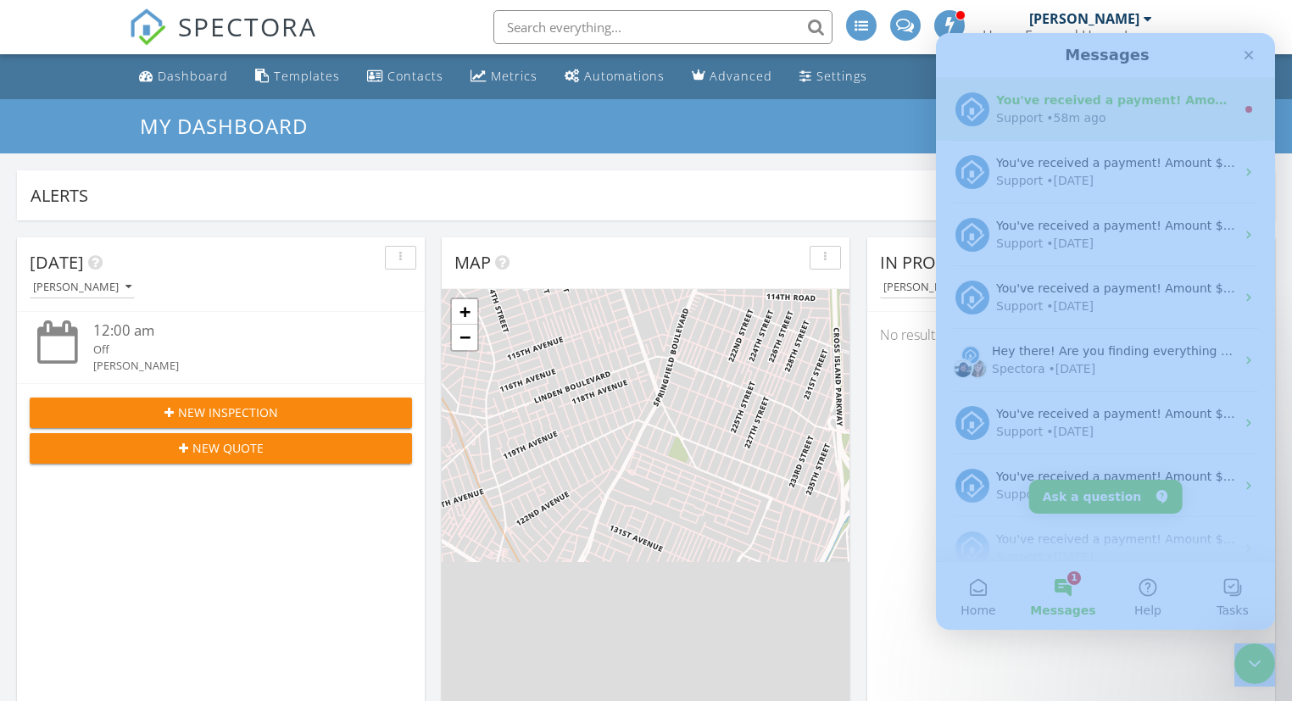
click at [1111, 109] on div "You've received a payment! Amount $650.00 Fee $0.00 Net $650.00 Transaction # p…" at bounding box center [1115, 101] width 239 height 18
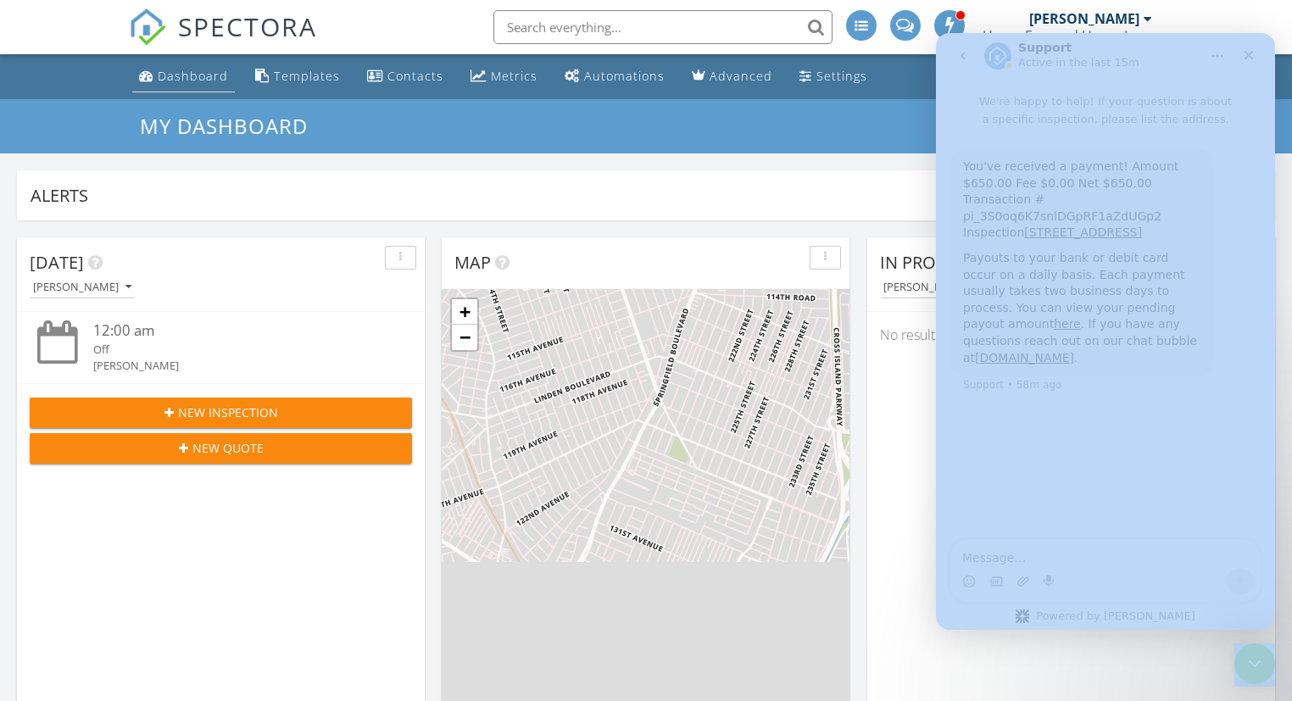
click at [202, 70] on div "Dashboard" at bounding box center [193, 76] width 70 height 16
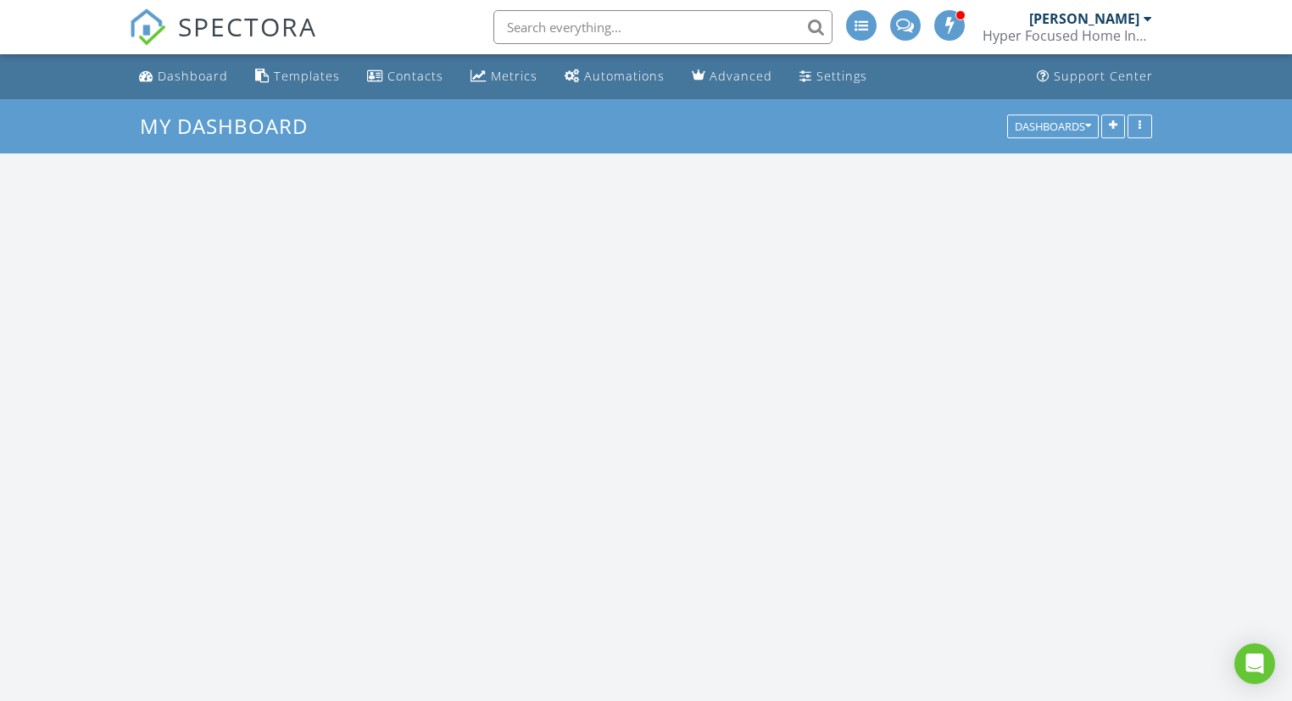
scroll to position [1544, 1293]
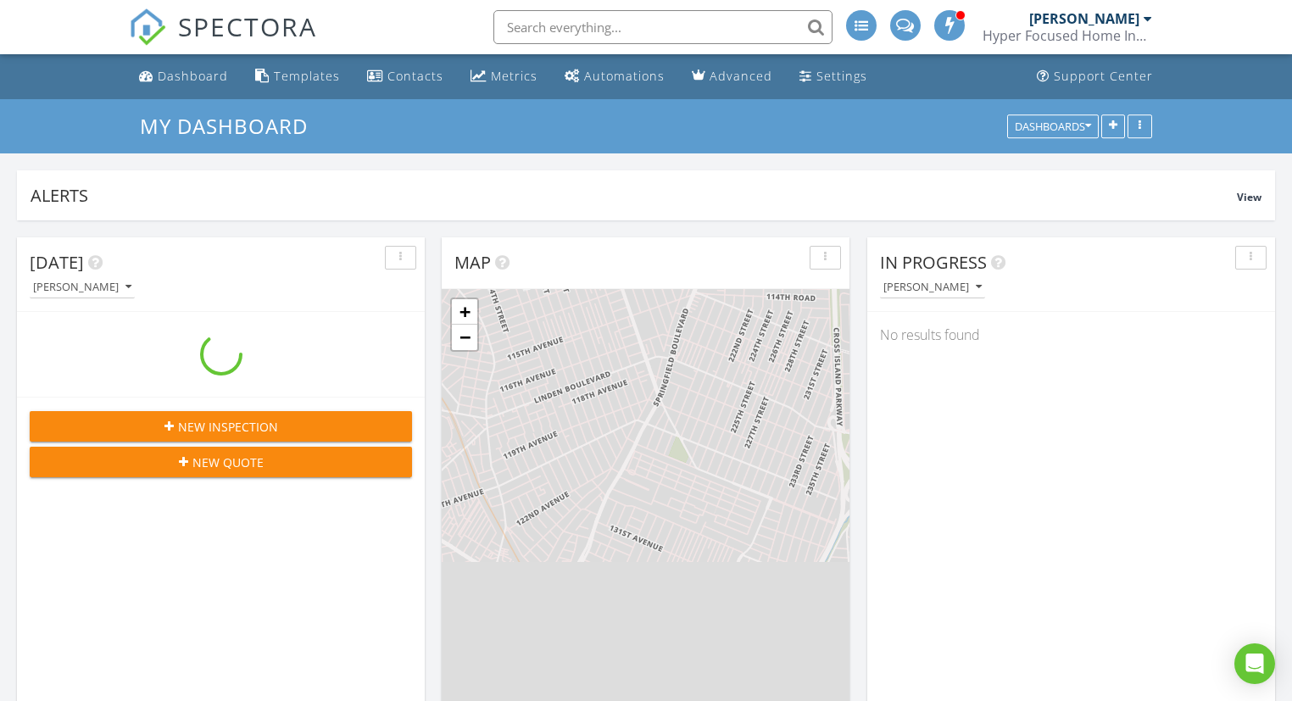
scroll to position [1544, 1293]
